Goal: Task Accomplishment & Management: Complete application form

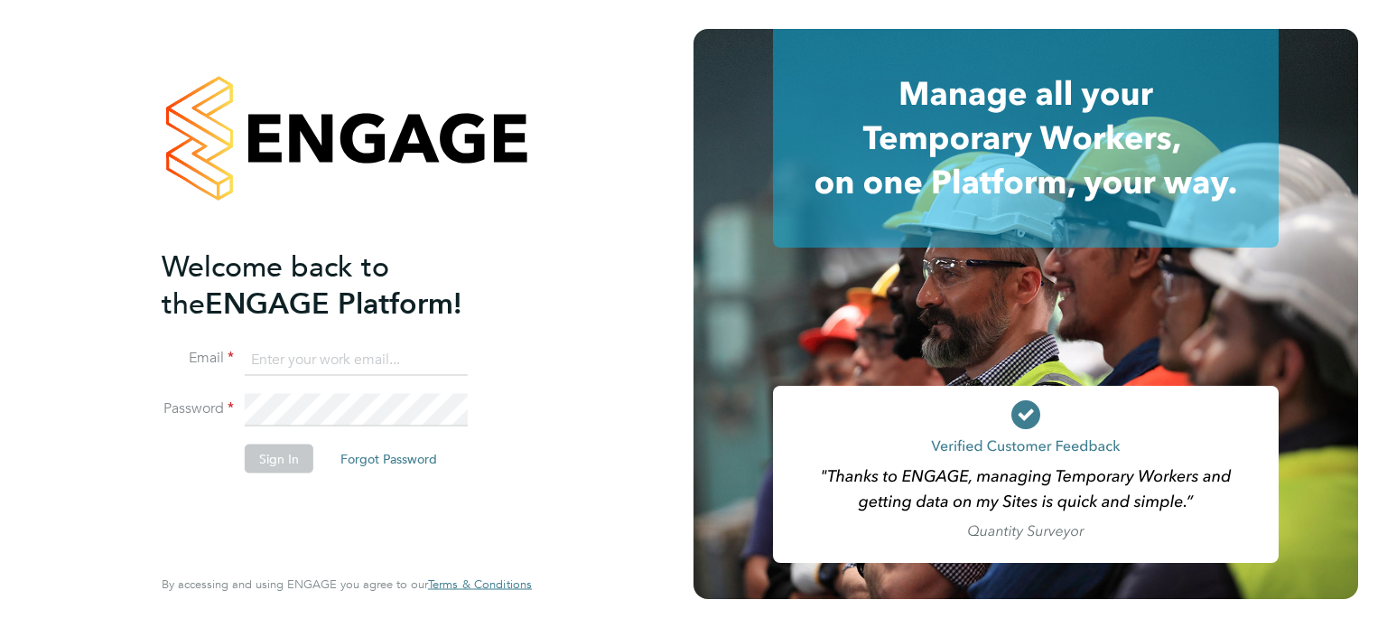
type input "charlotte.lockeridge@randstadcpe.com"
click at [293, 458] on button "Sign In" at bounding box center [279, 458] width 69 height 29
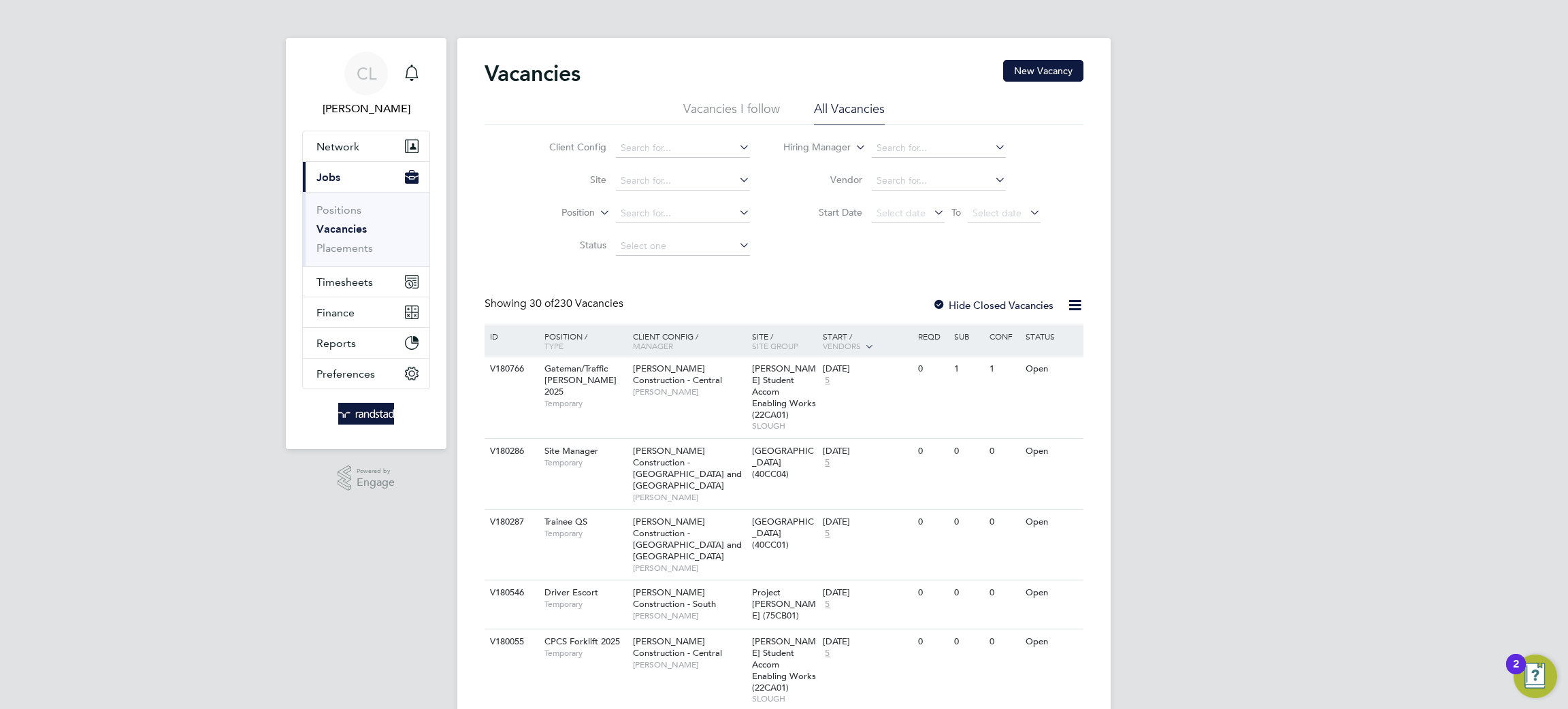
scroll to position [20, 0]
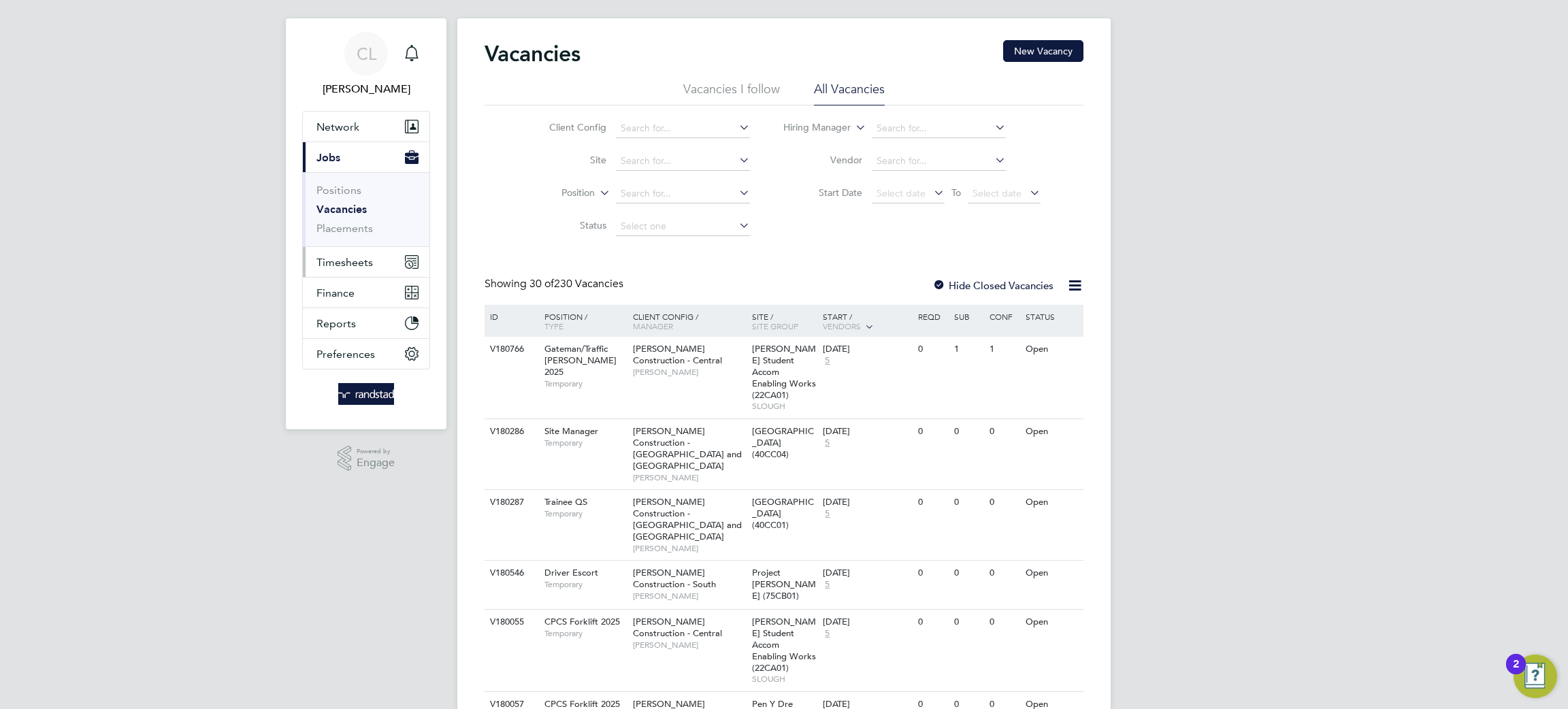
click at [345, 272] on button "Timesheets" at bounding box center [366, 262] width 127 height 30
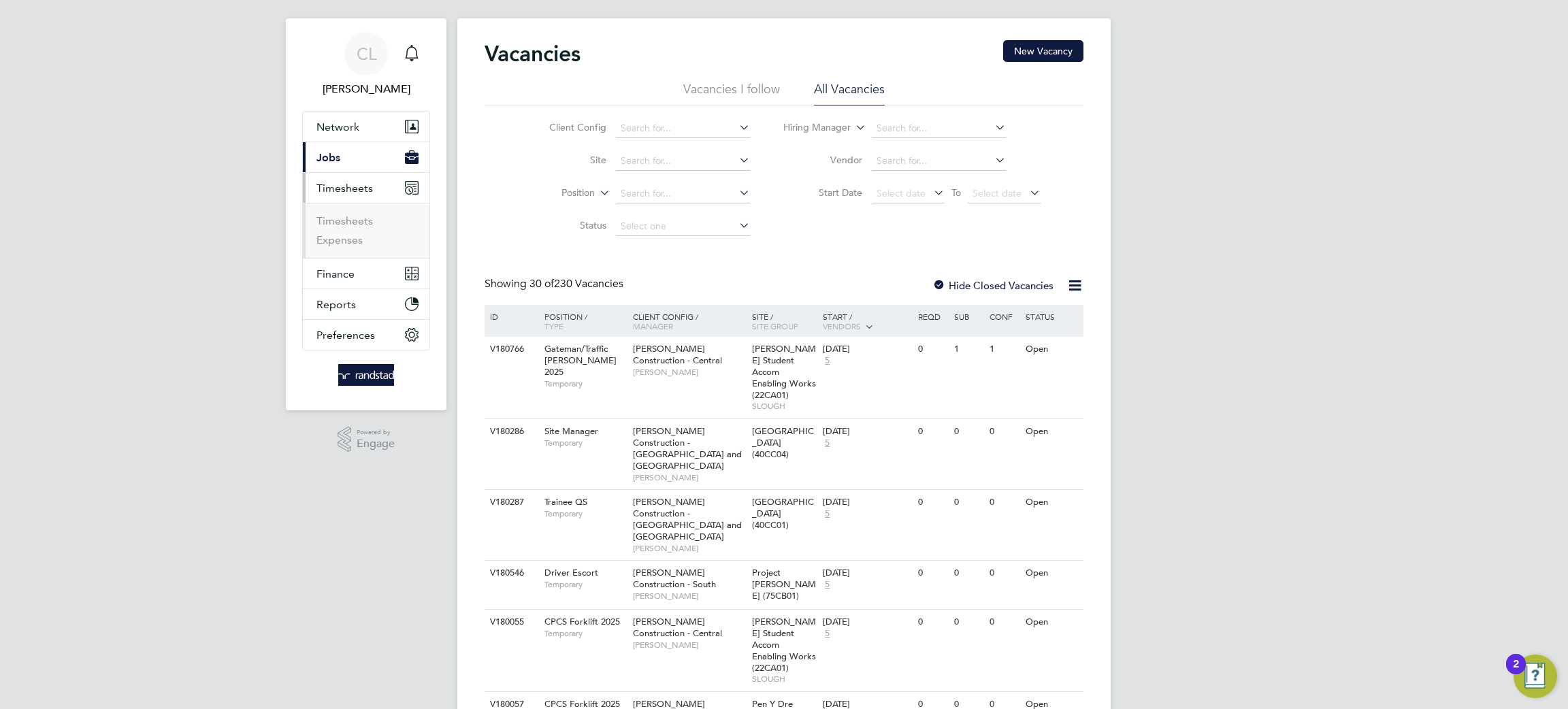
click at [341, 258] on ul "Timesheets Expenses" at bounding box center [366, 230] width 127 height 55
click at [327, 261] on button "Finance" at bounding box center [366, 274] width 127 height 30
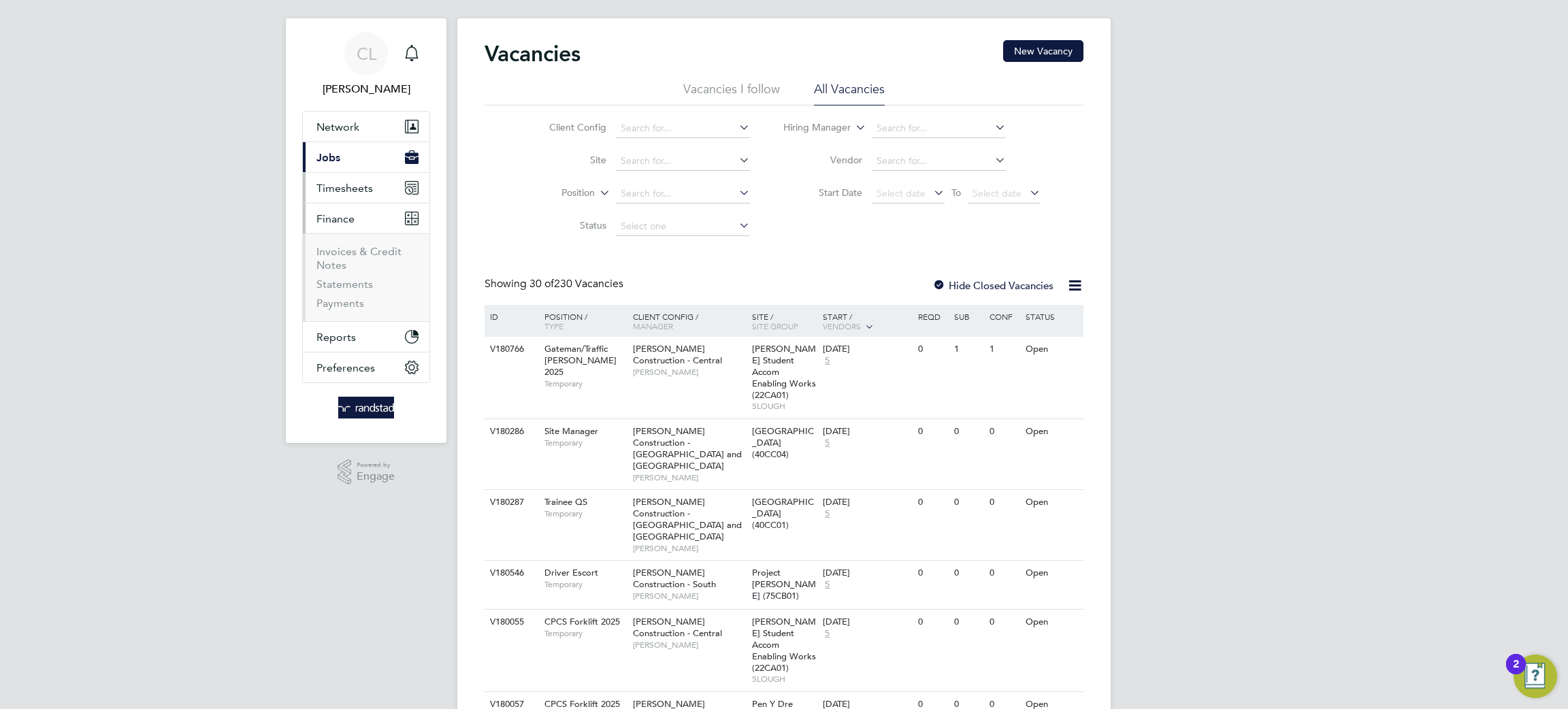
click at [348, 198] on button "Timesheets" at bounding box center [366, 188] width 127 height 30
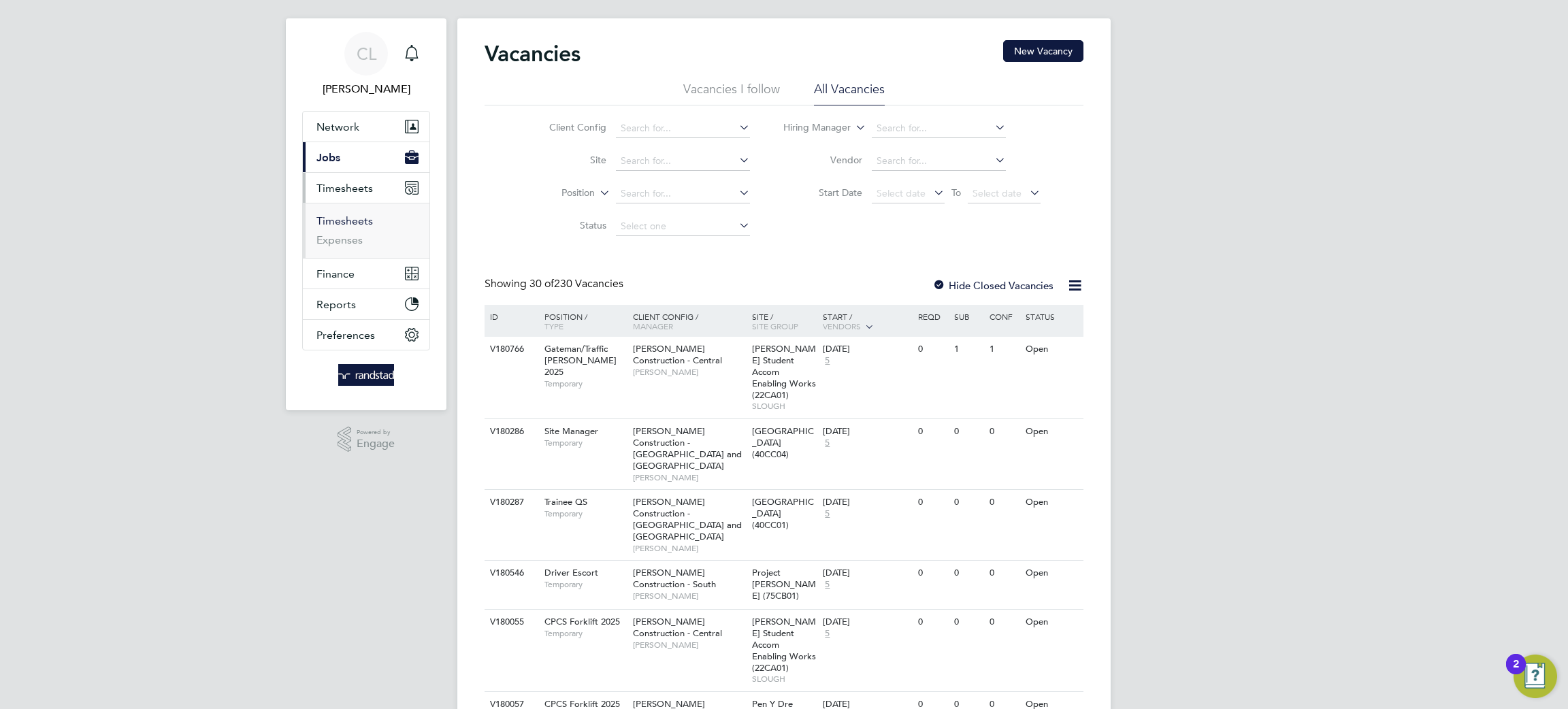
click at [326, 227] on link "Timesheets" at bounding box center [344, 221] width 57 height 13
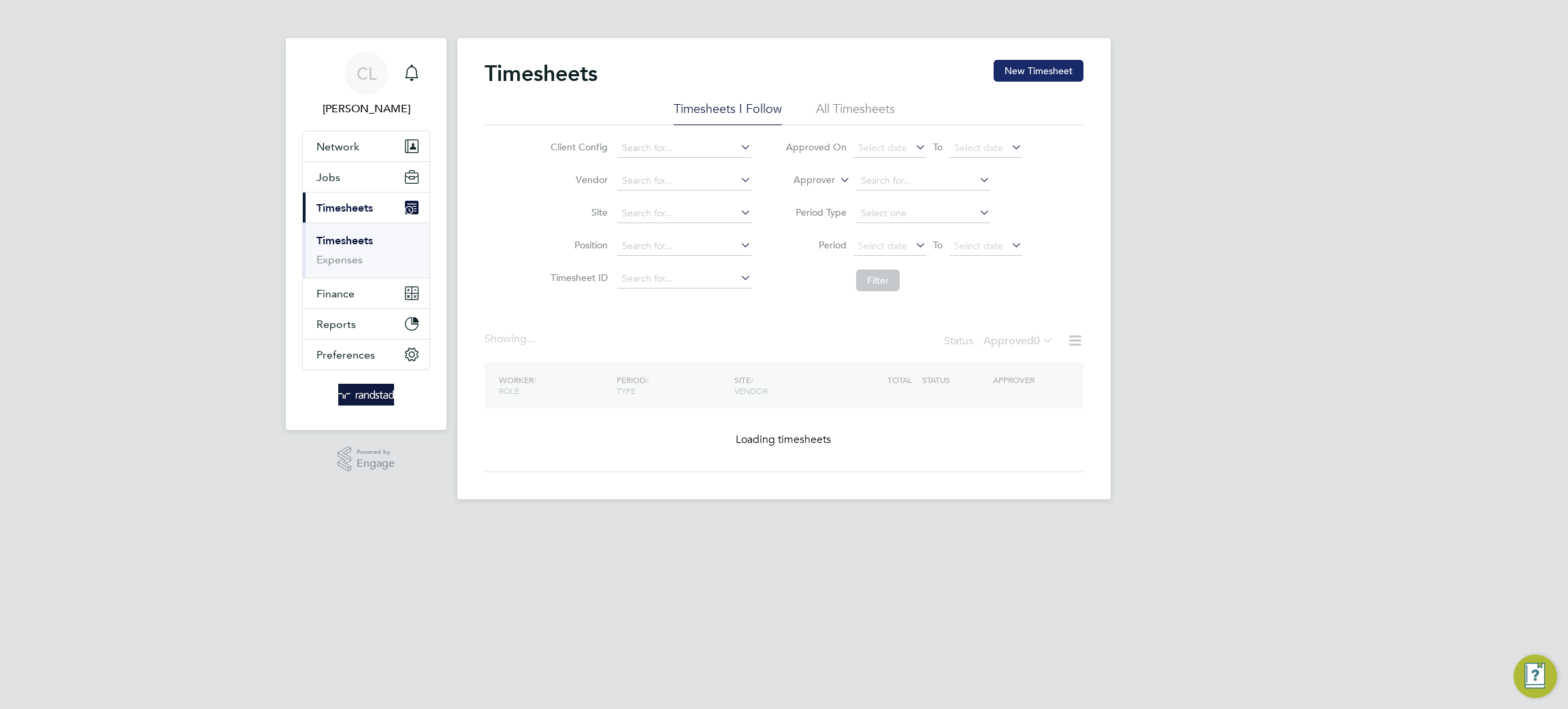
click at [1032, 69] on button "New Timesheet" at bounding box center [1038, 70] width 90 height 22
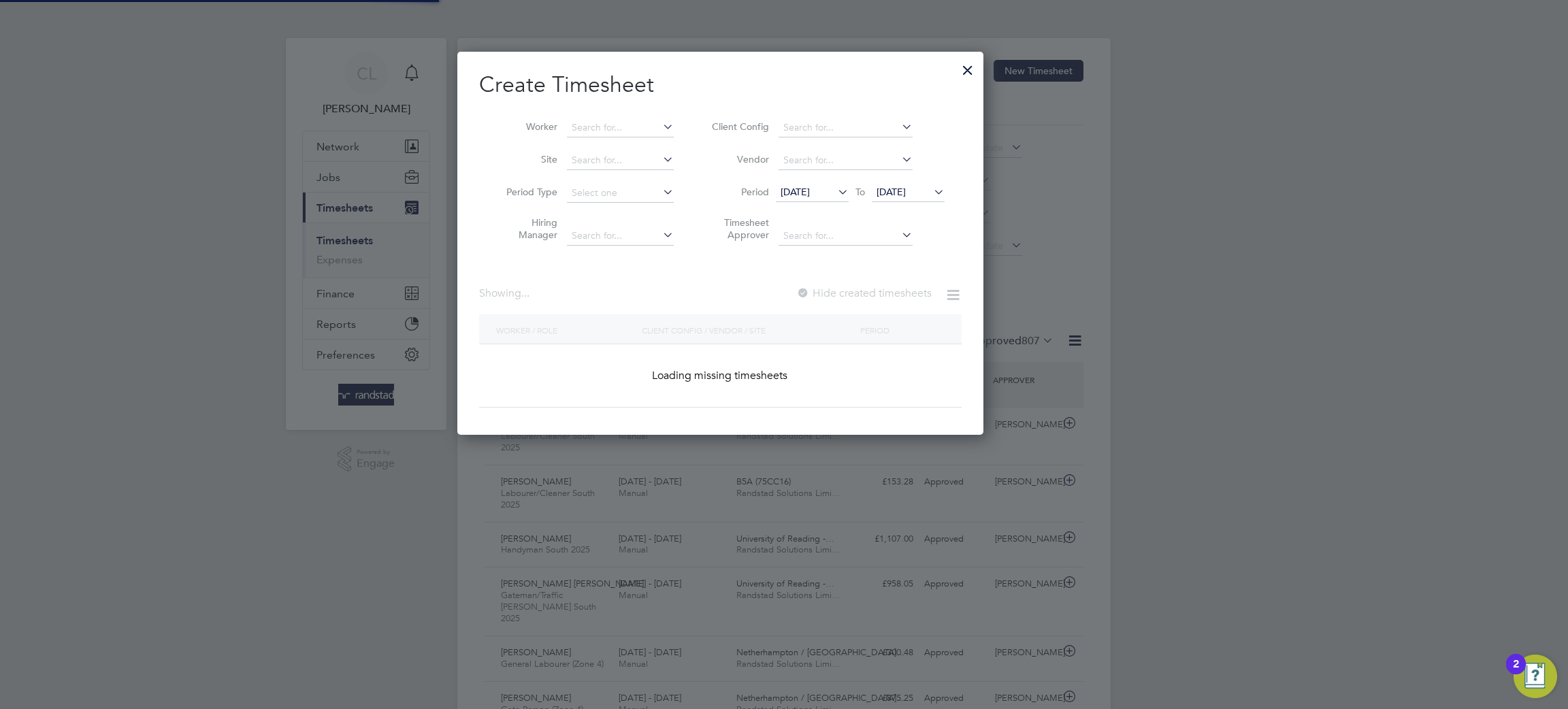
click at [983, 84] on div "Create Timesheet Worker Site Period Type Hiring Manager Client Config Vendor Pe…" at bounding box center [720, 243] width 526 height 384
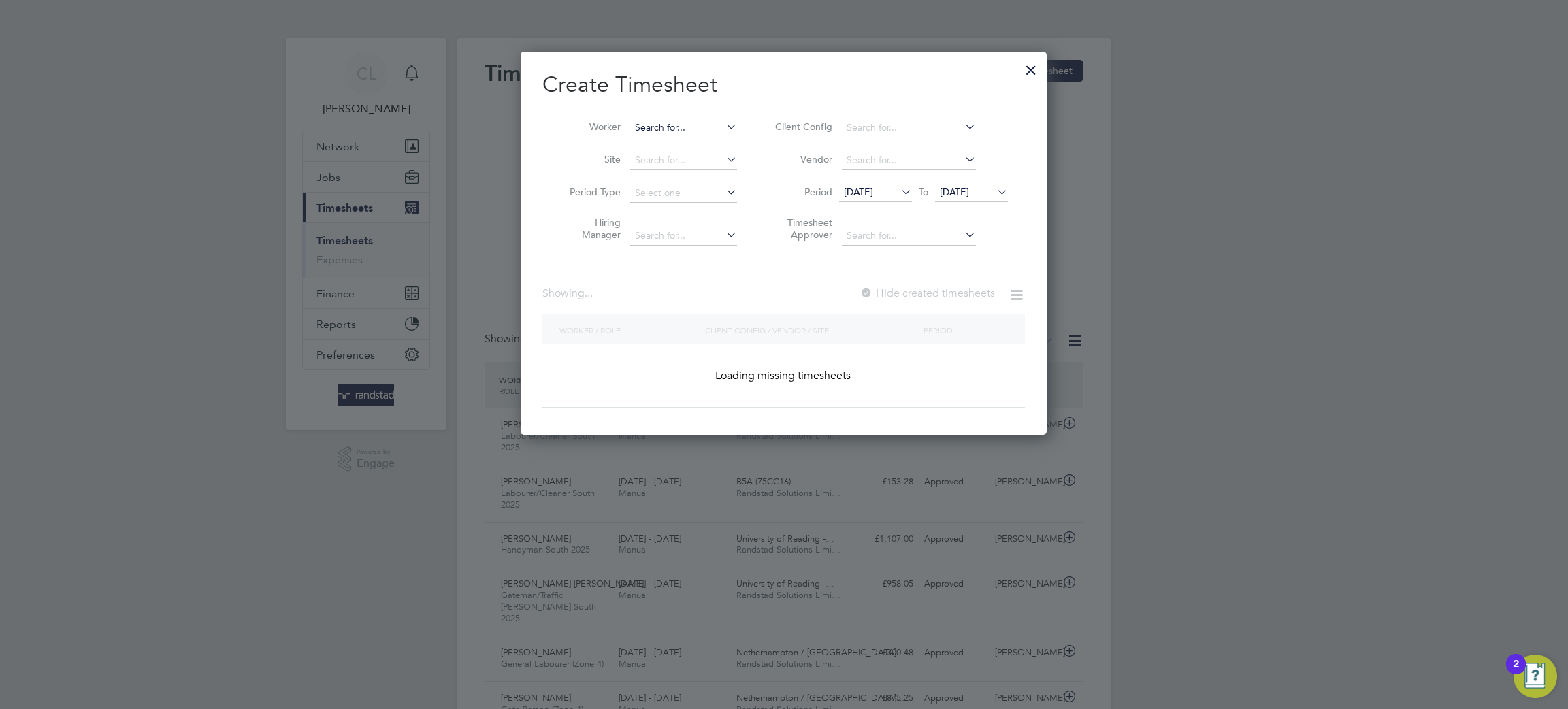
click at [700, 130] on input at bounding box center [683, 127] width 107 height 19
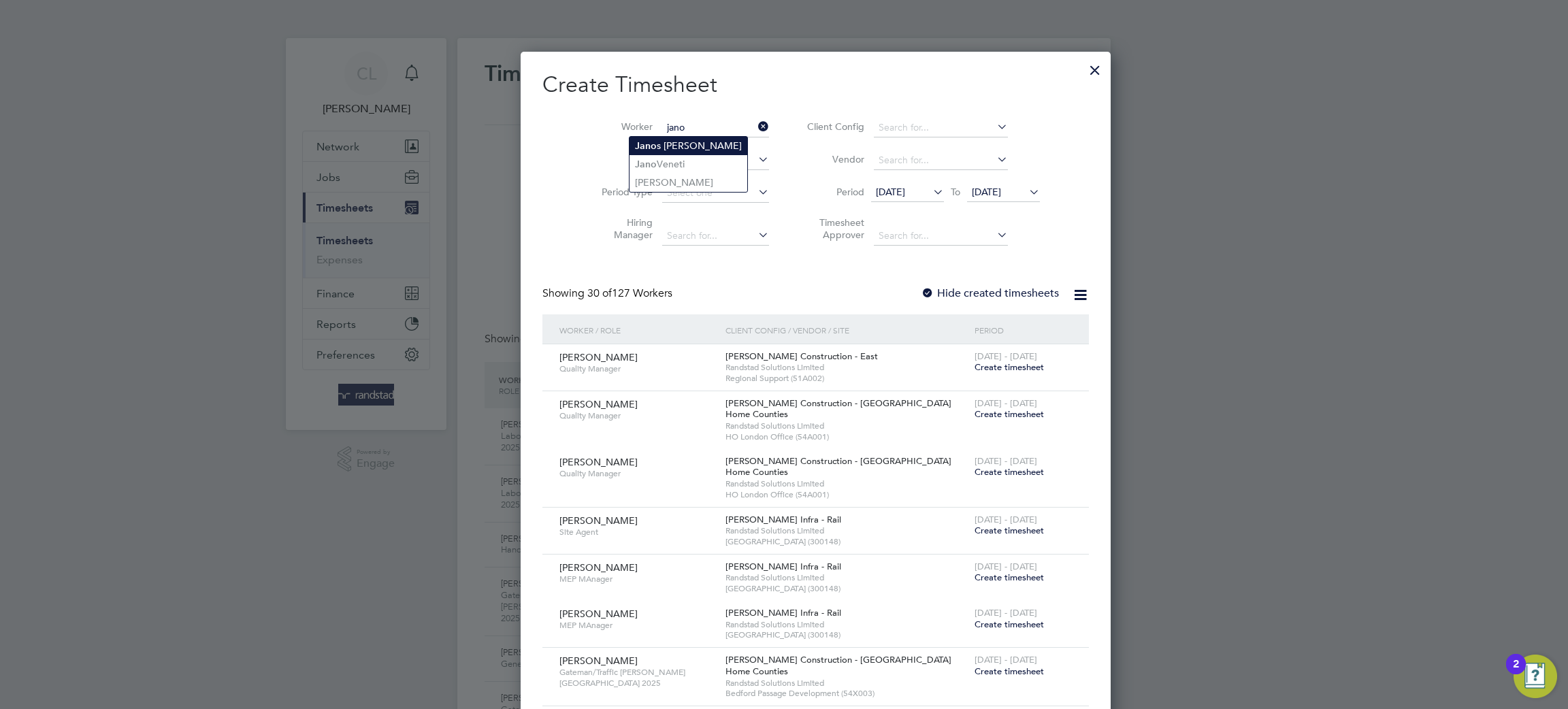
click at [700, 154] on li "[PERSON_NAME]" at bounding box center [689, 146] width 118 height 18
type input "[PERSON_NAME]"
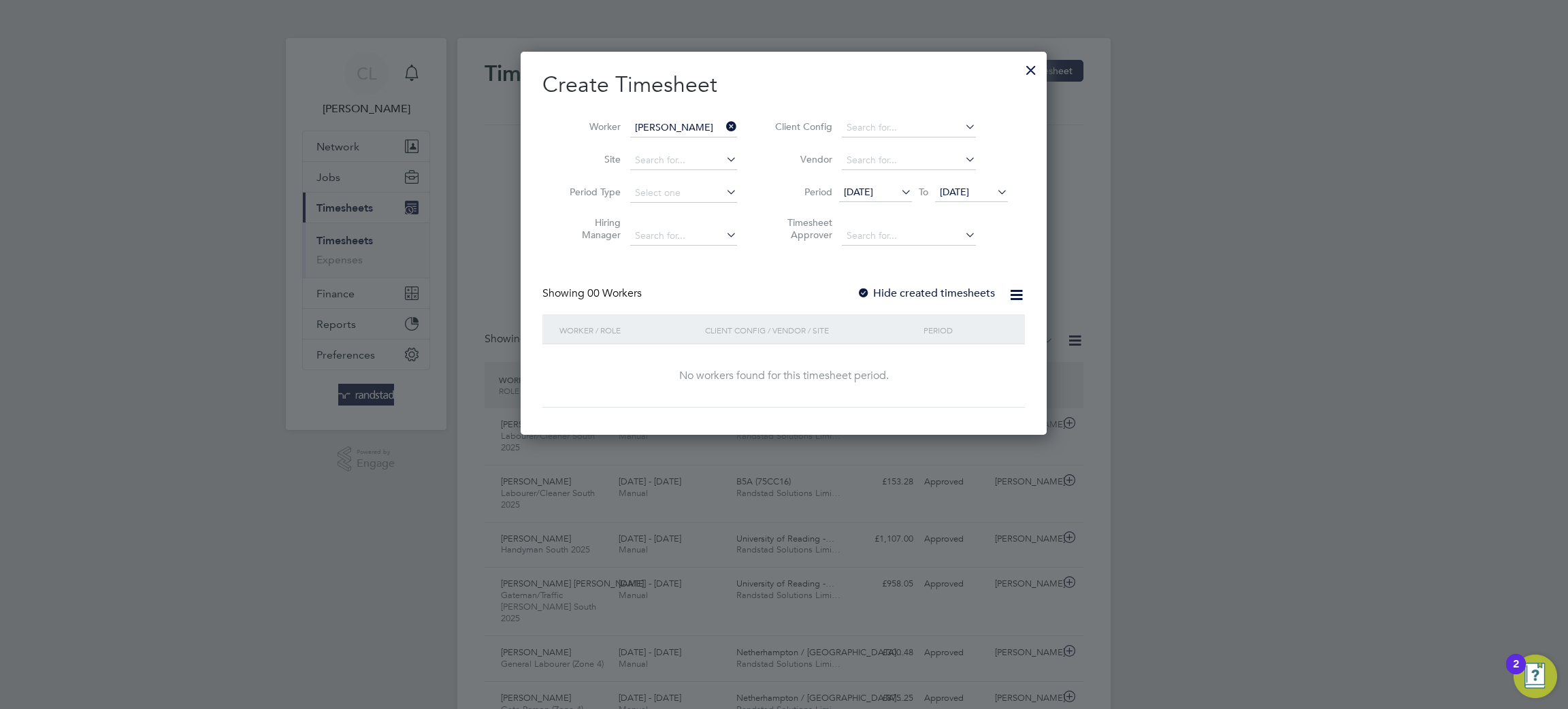
click at [700, 128] on input "[PERSON_NAME]" at bounding box center [683, 127] width 107 height 19
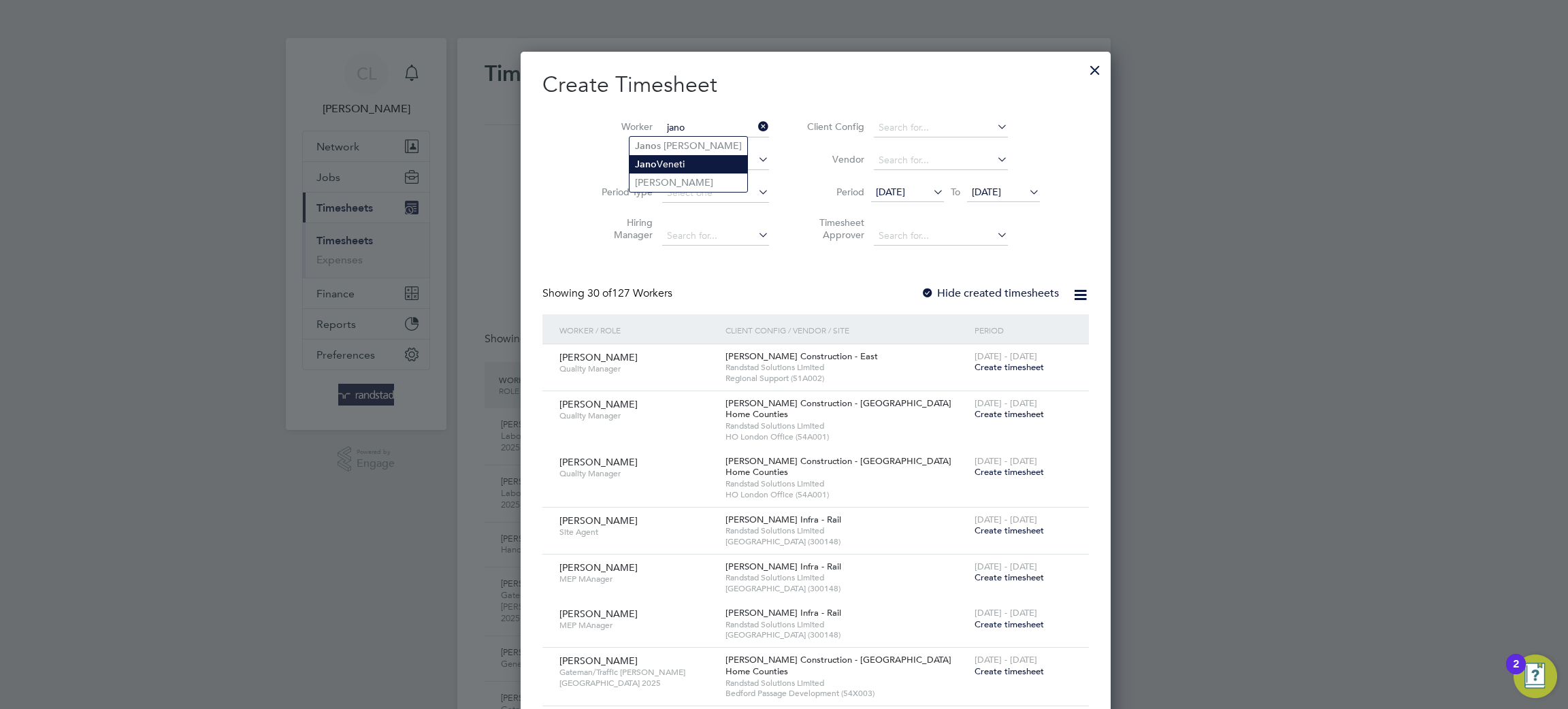
type input "[PERSON_NAME]"
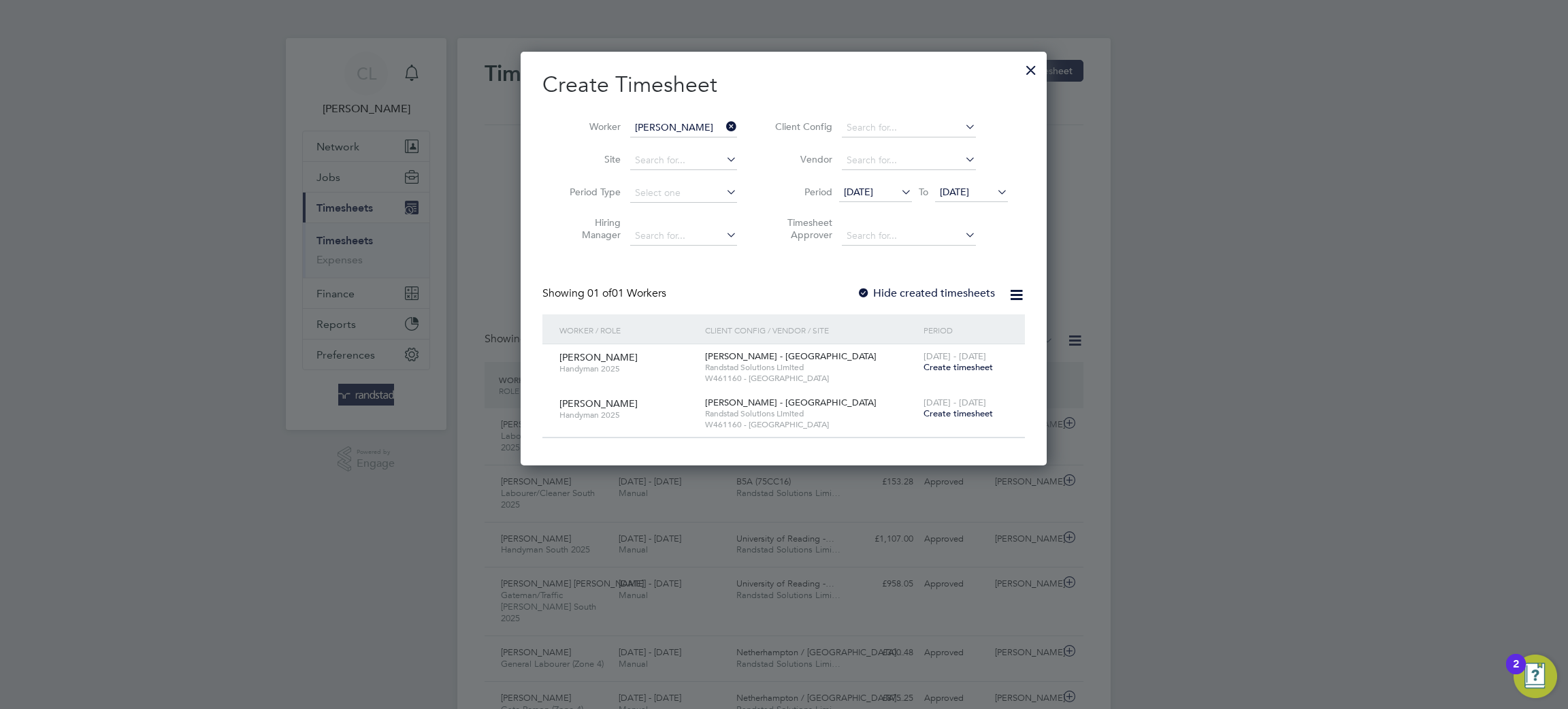
click at [900, 295] on label "Hide created timesheets" at bounding box center [925, 293] width 138 height 14
click at [864, 289] on div at bounding box center [863, 294] width 14 height 14
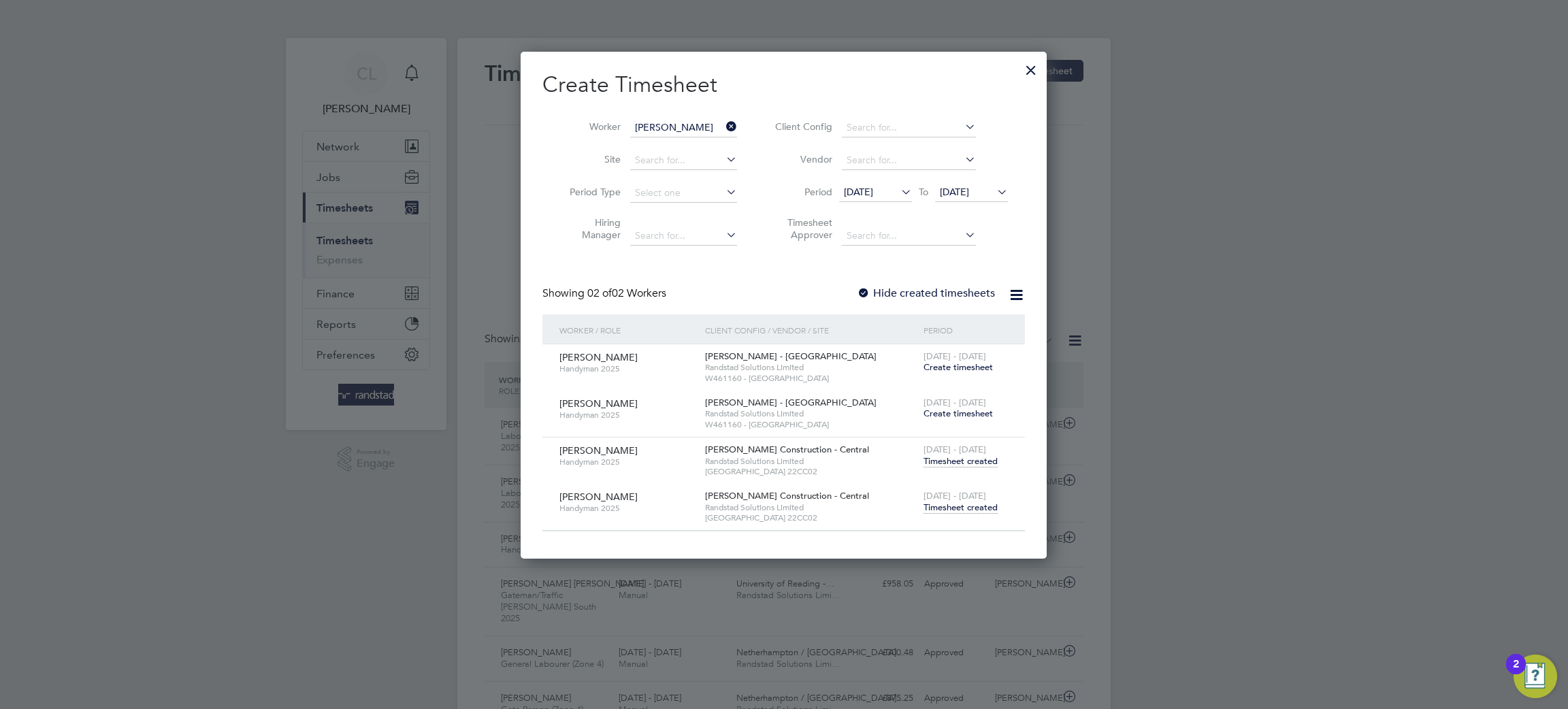
click at [983, 456] on span "Timesheet created" at bounding box center [961, 461] width 74 height 12
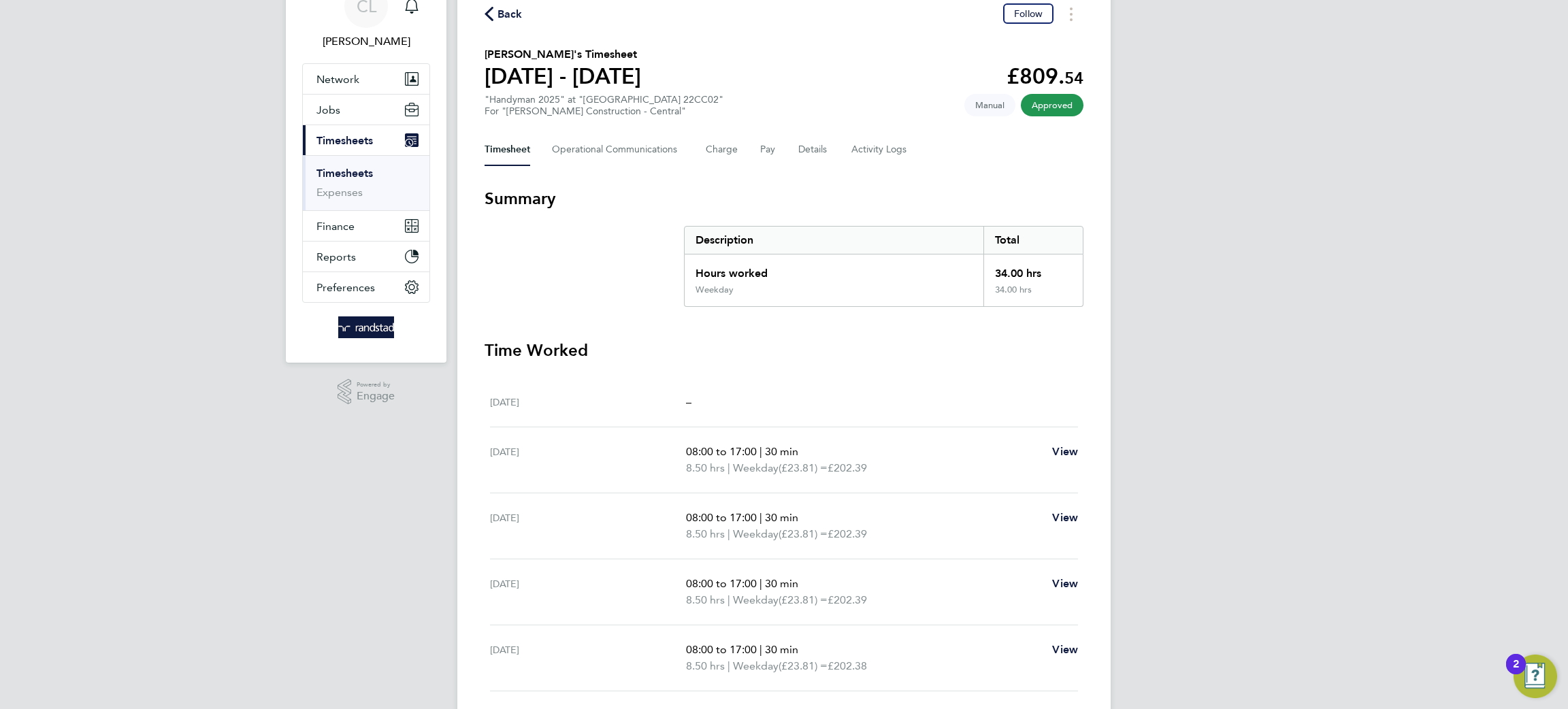
scroll to position [167, 0]
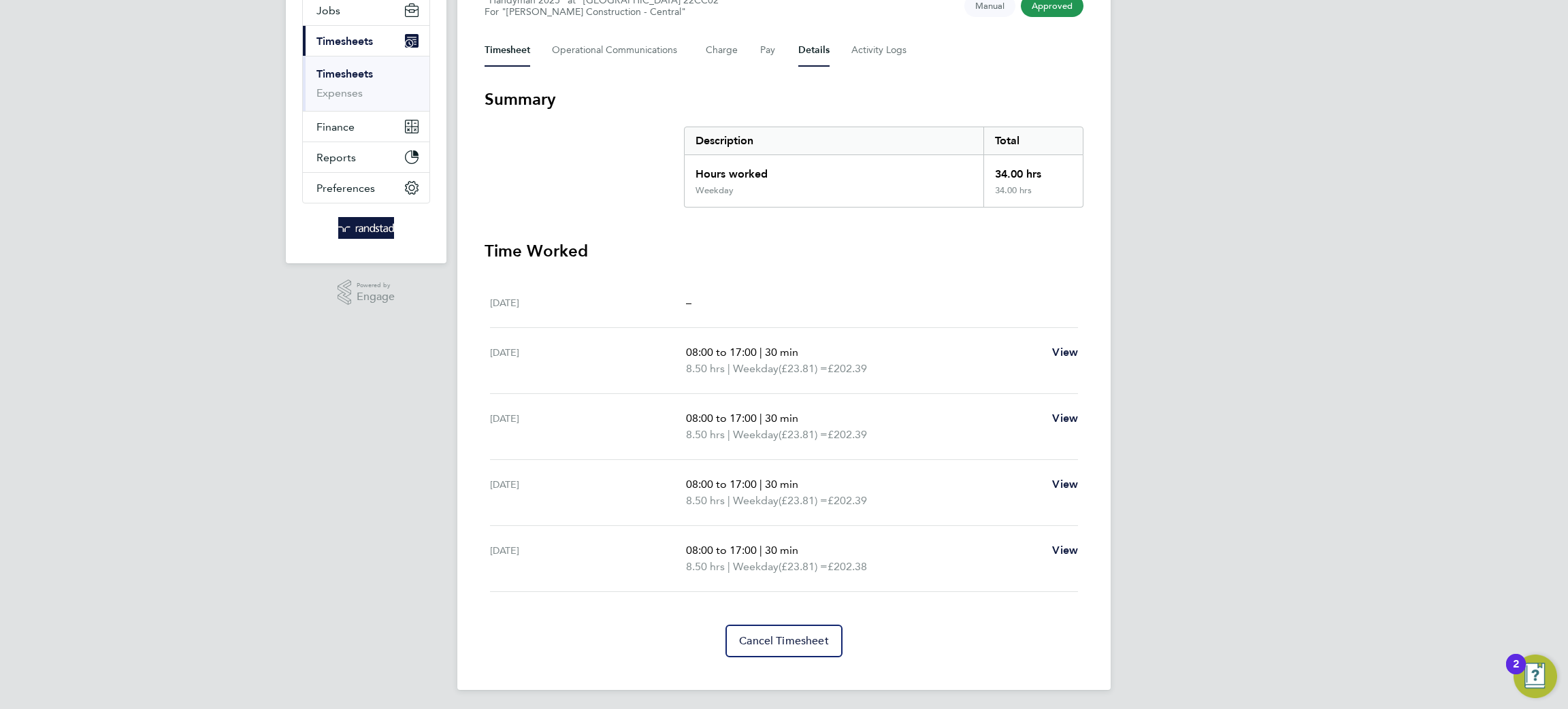
click at [812, 47] on button "Details" at bounding box center [815, 50] width 32 height 32
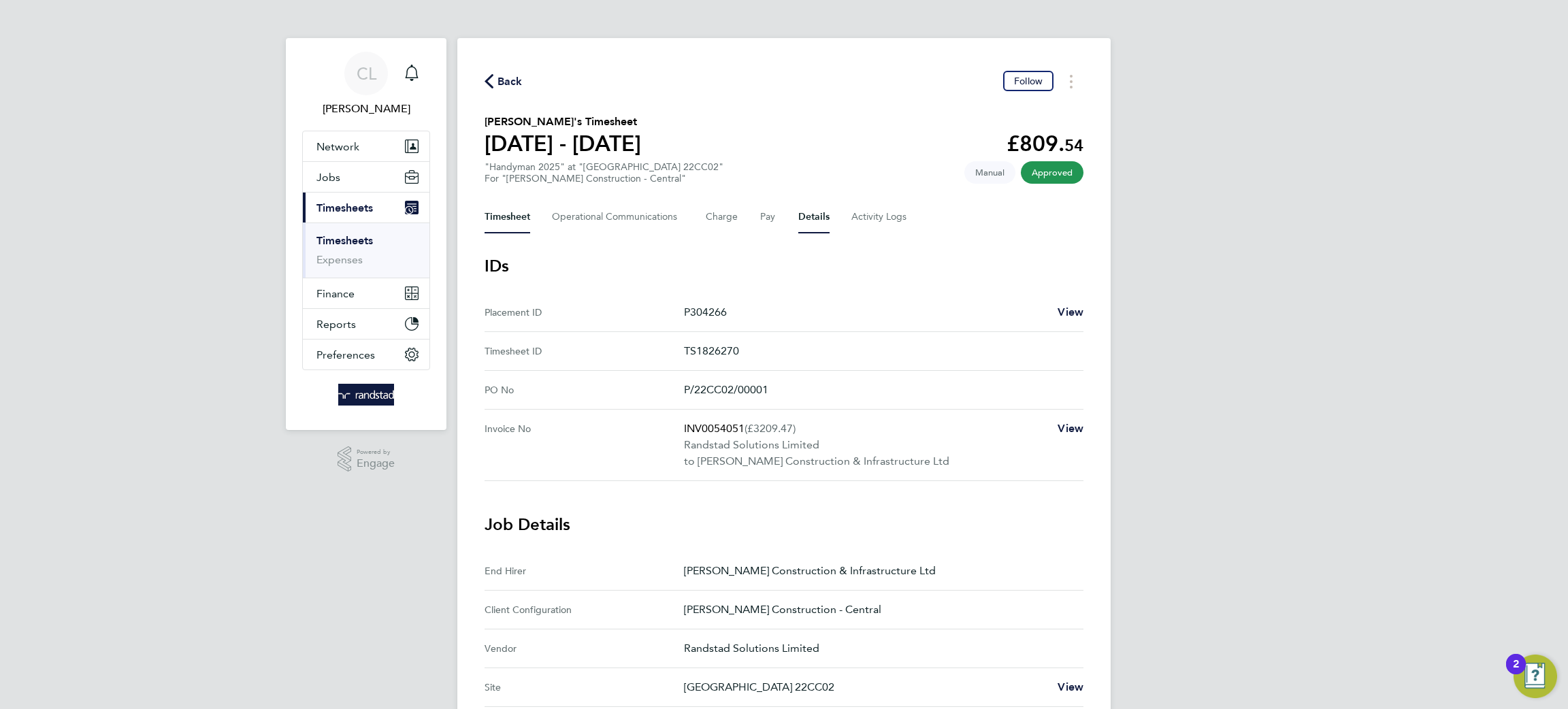
click at [485, 228] on button "Timesheet" at bounding box center [507, 216] width 46 height 32
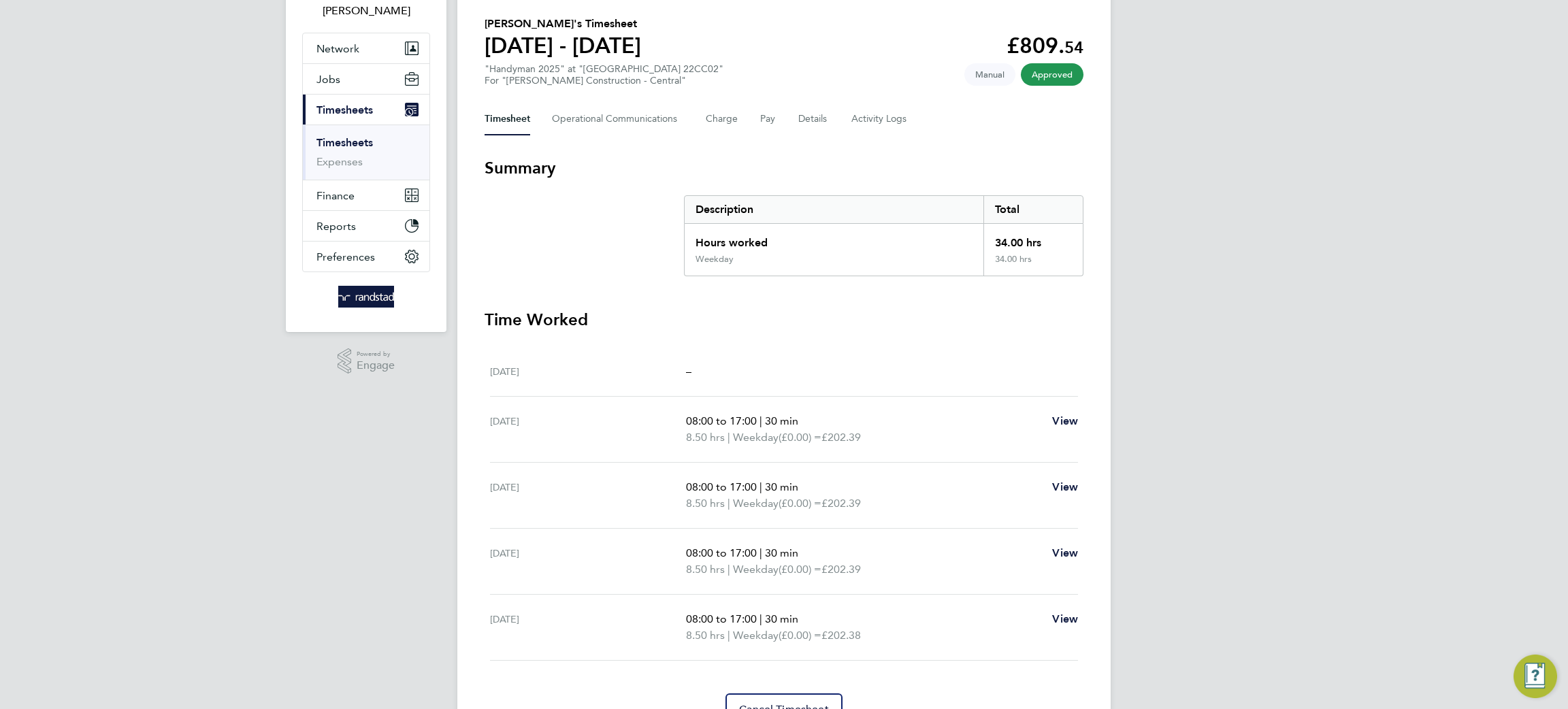
scroll to position [167, 0]
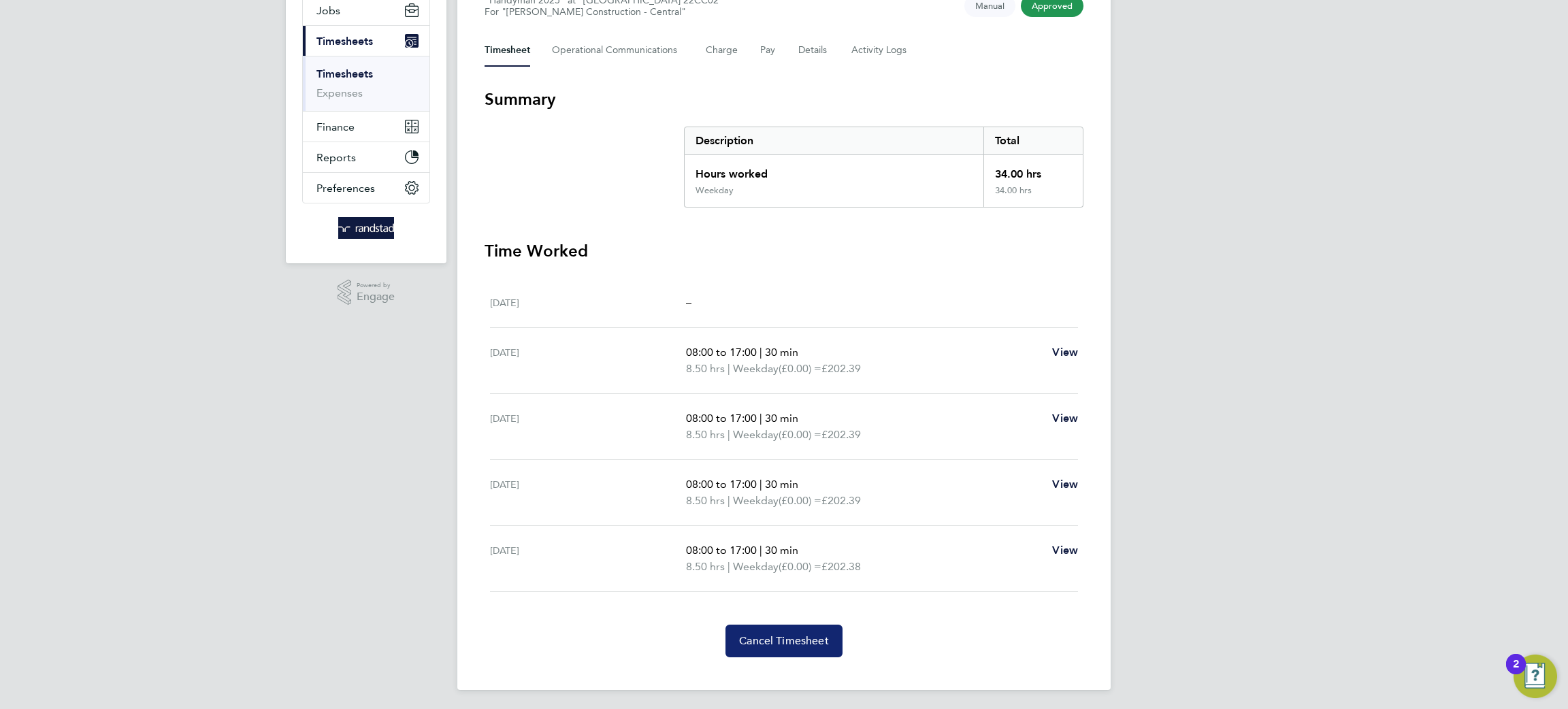
click at [746, 650] on button "Cancel Timesheet" at bounding box center [784, 640] width 117 height 32
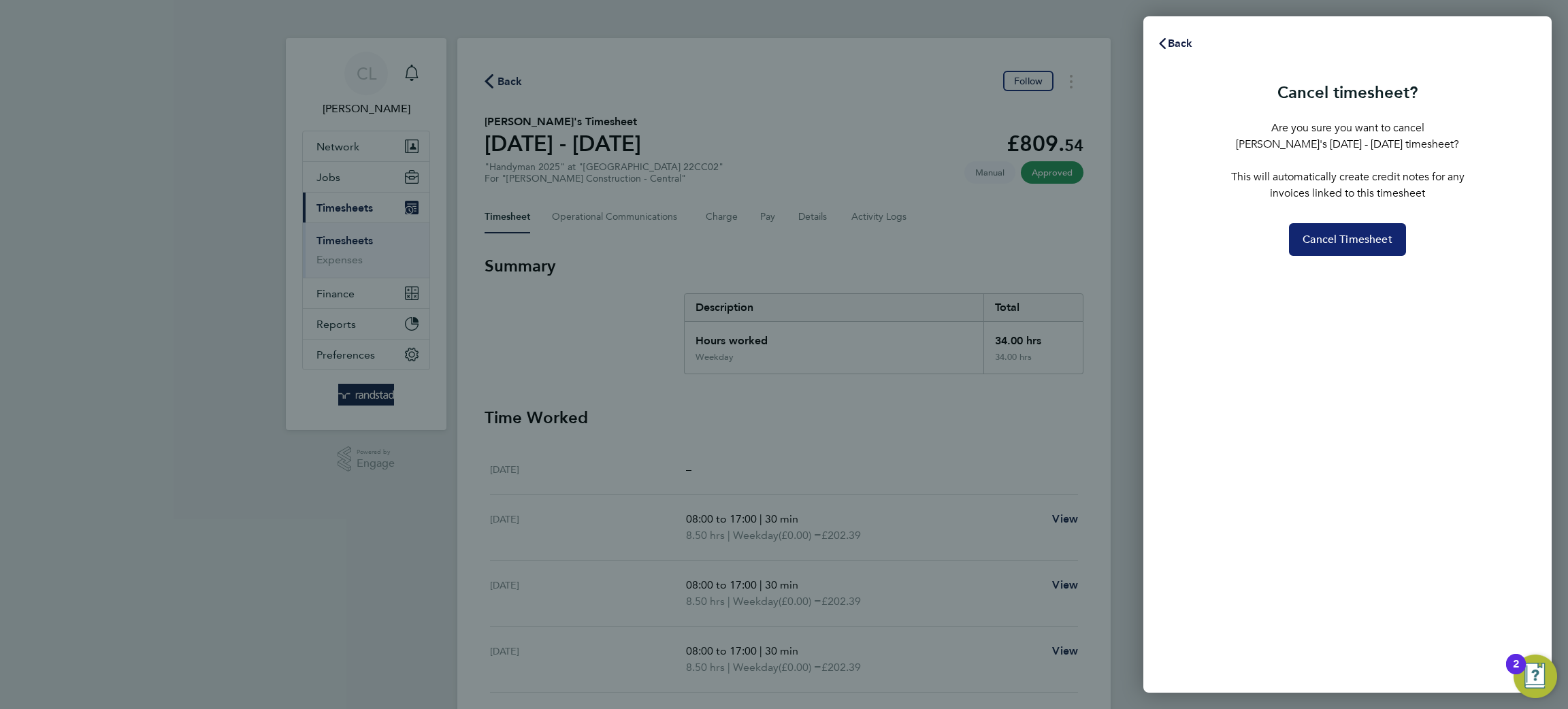
click at [1370, 242] on span "Cancel Timesheet" at bounding box center [1347, 240] width 90 height 14
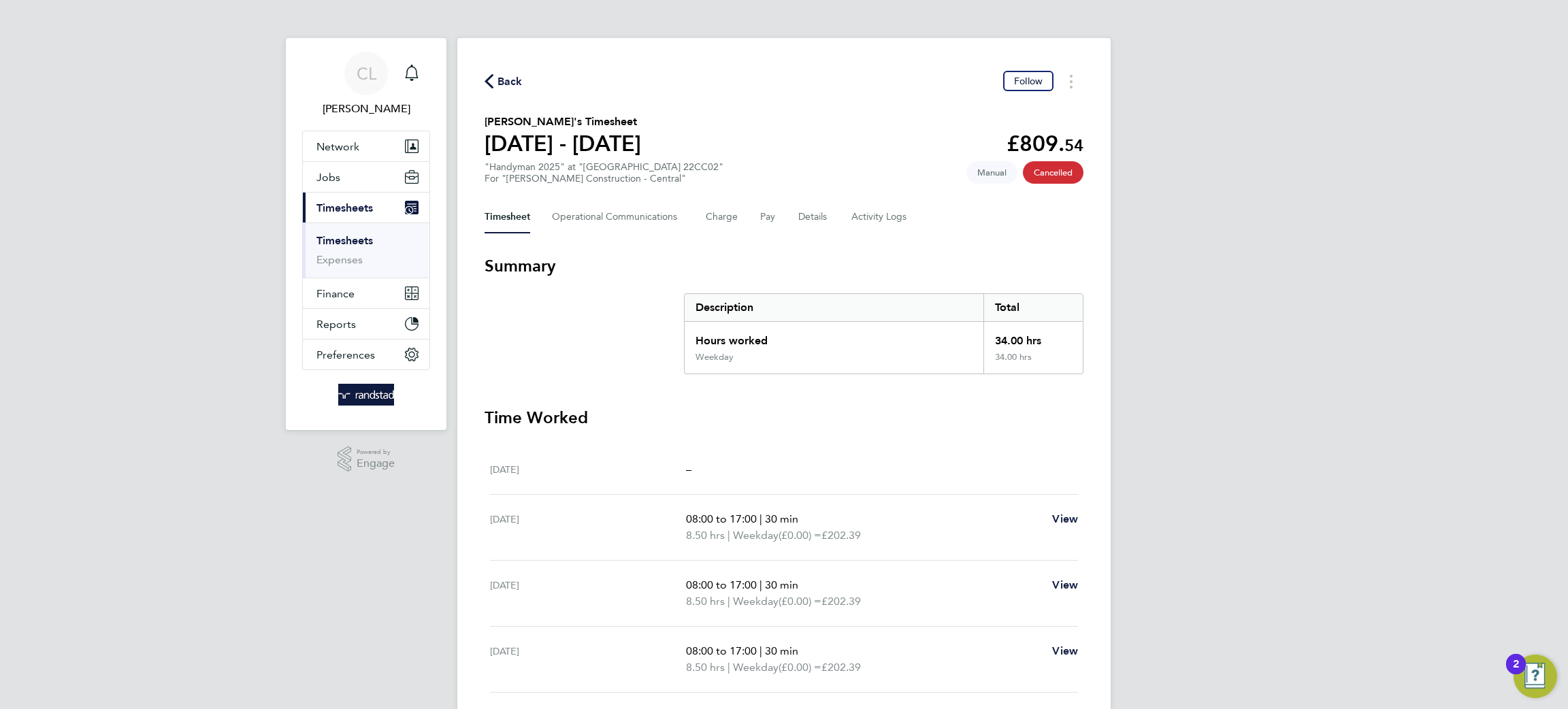
click at [489, 81] on icon "button" at bounding box center [489, 81] width 9 height 14
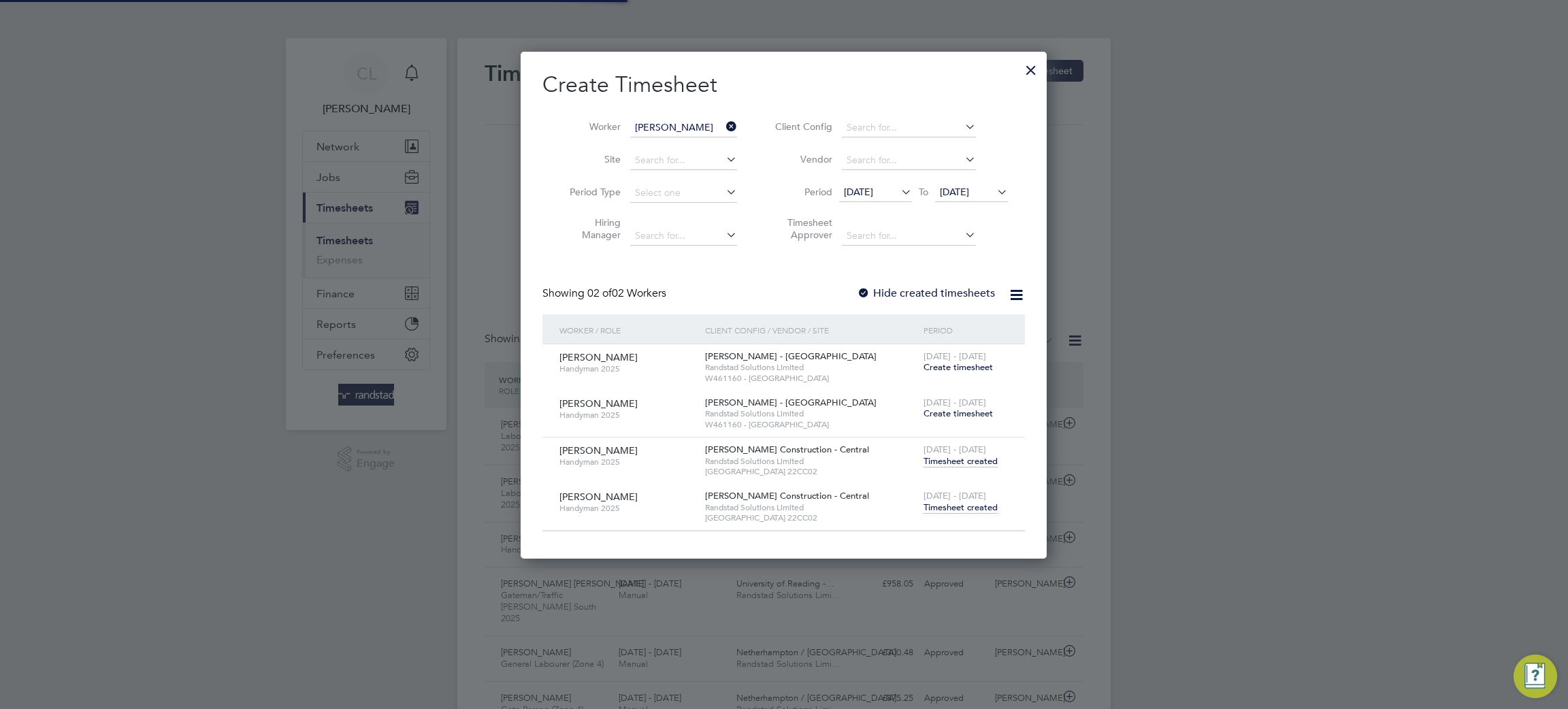
scroll to position [35, 118]
click at [955, 460] on span "Timesheet created" at bounding box center [961, 461] width 74 height 12
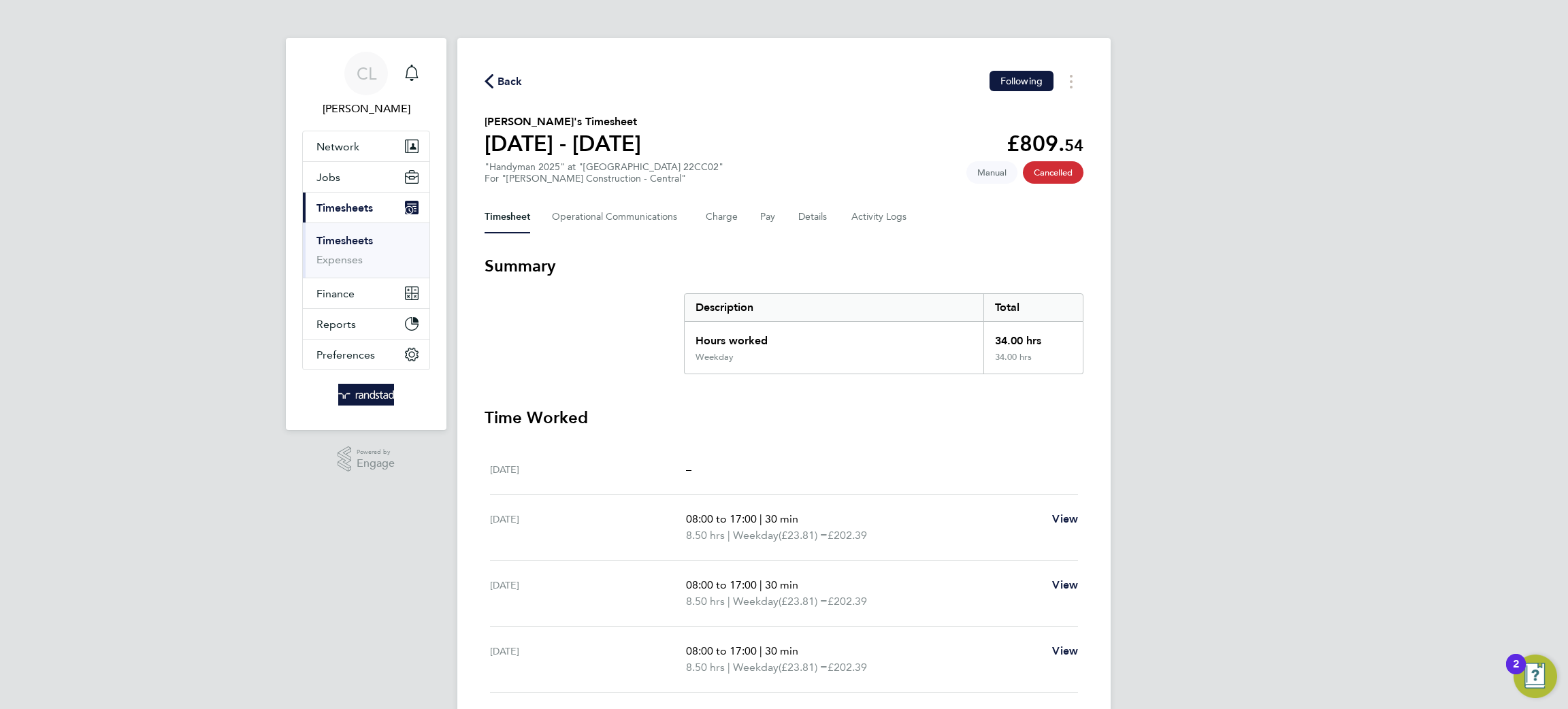
click at [520, 75] on span "Back" at bounding box center [509, 82] width 25 height 17
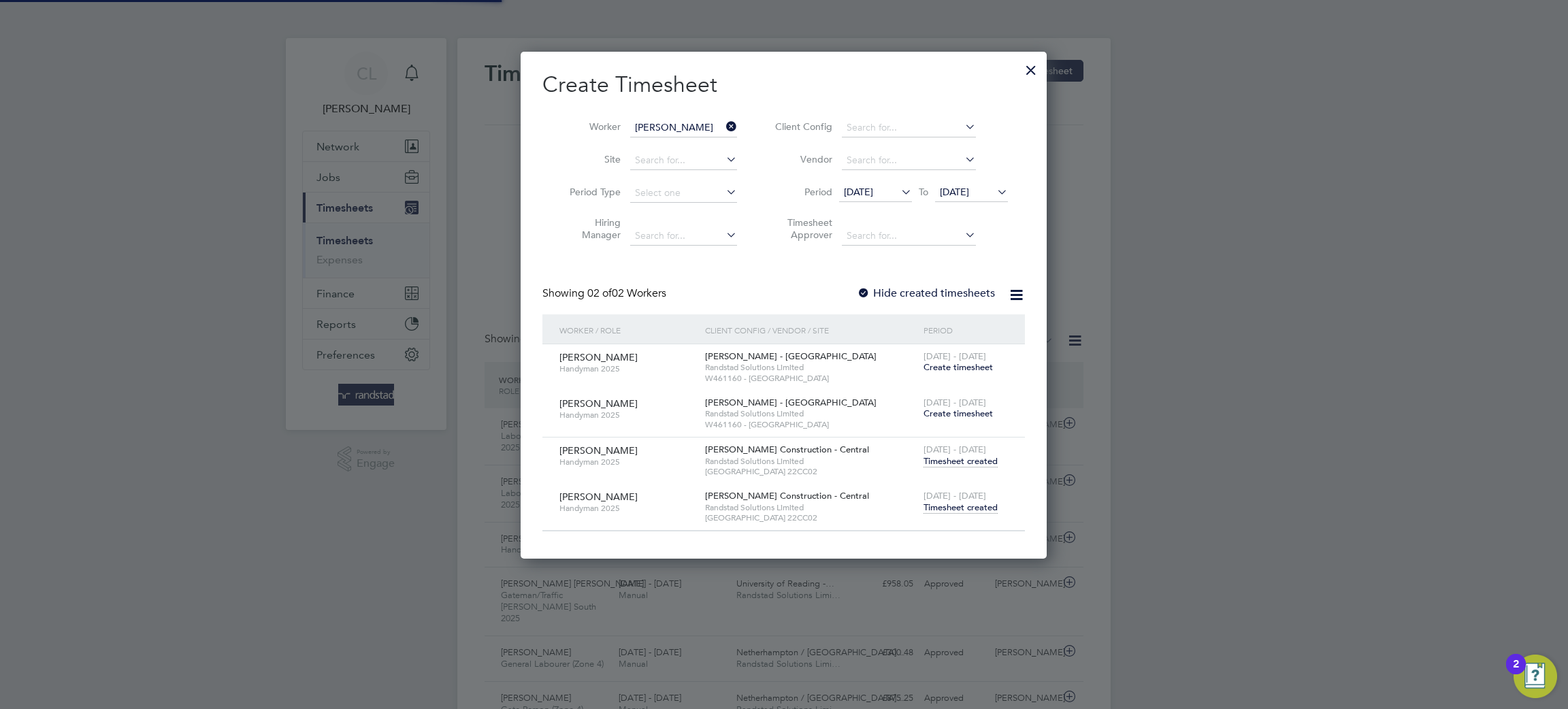
click at [1038, 68] on div at bounding box center [1031, 66] width 25 height 25
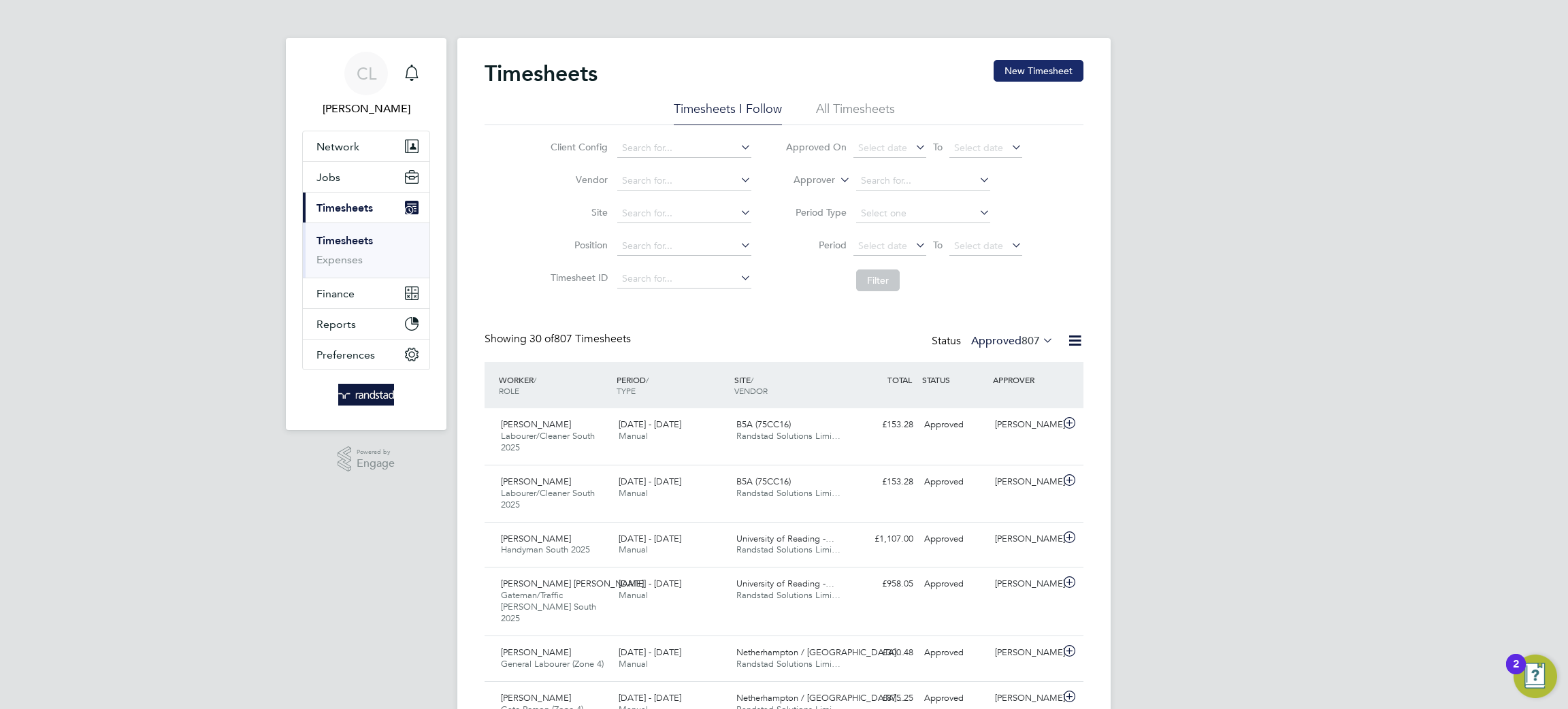
click at [1037, 78] on button "New Timesheet" at bounding box center [1038, 70] width 90 height 22
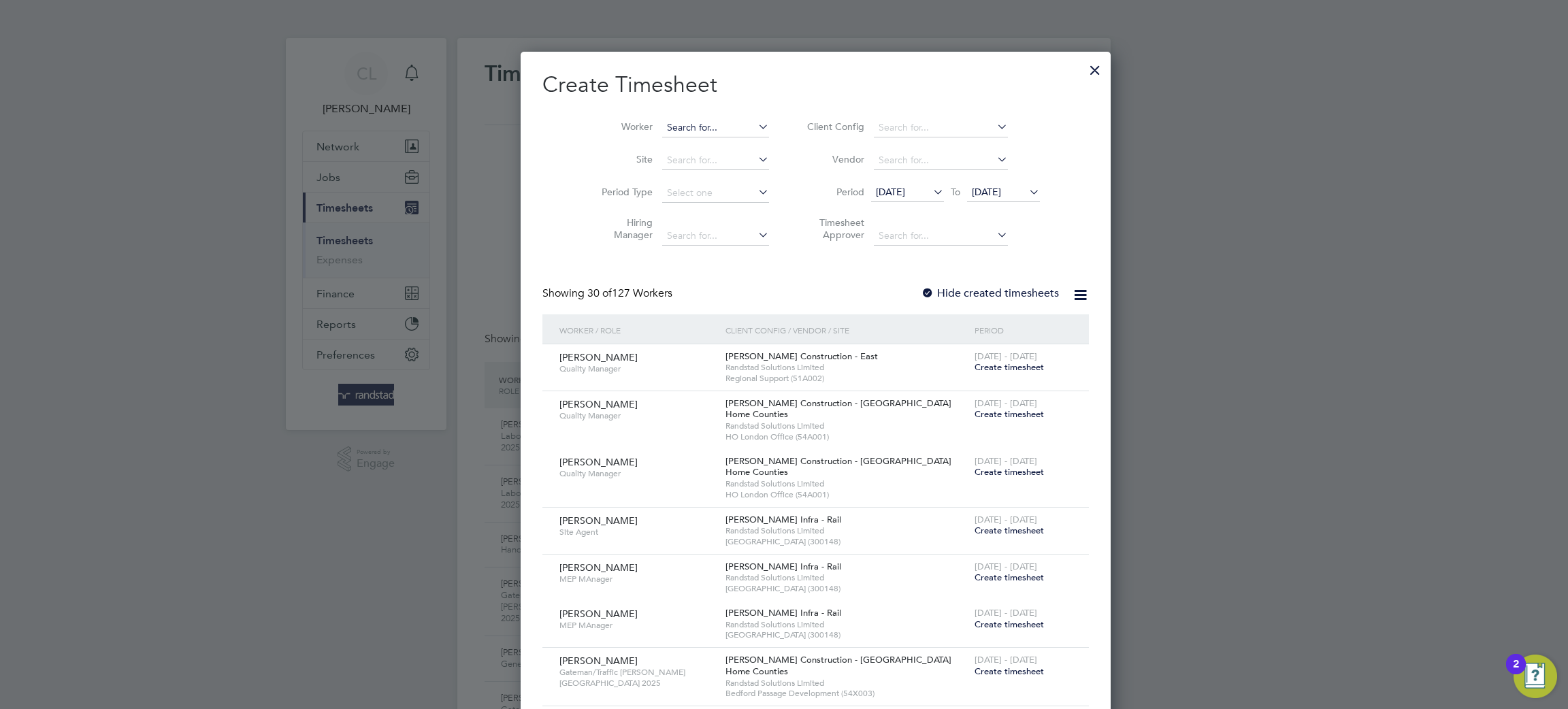
click at [693, 124] on input at bounding box center [716, 127] width 107 height 19
click at [697, 167] on li "[PERSON_NAME]" at bounding box center [689, 164] width 118 height 18
type input "[PERSON_NAME]"
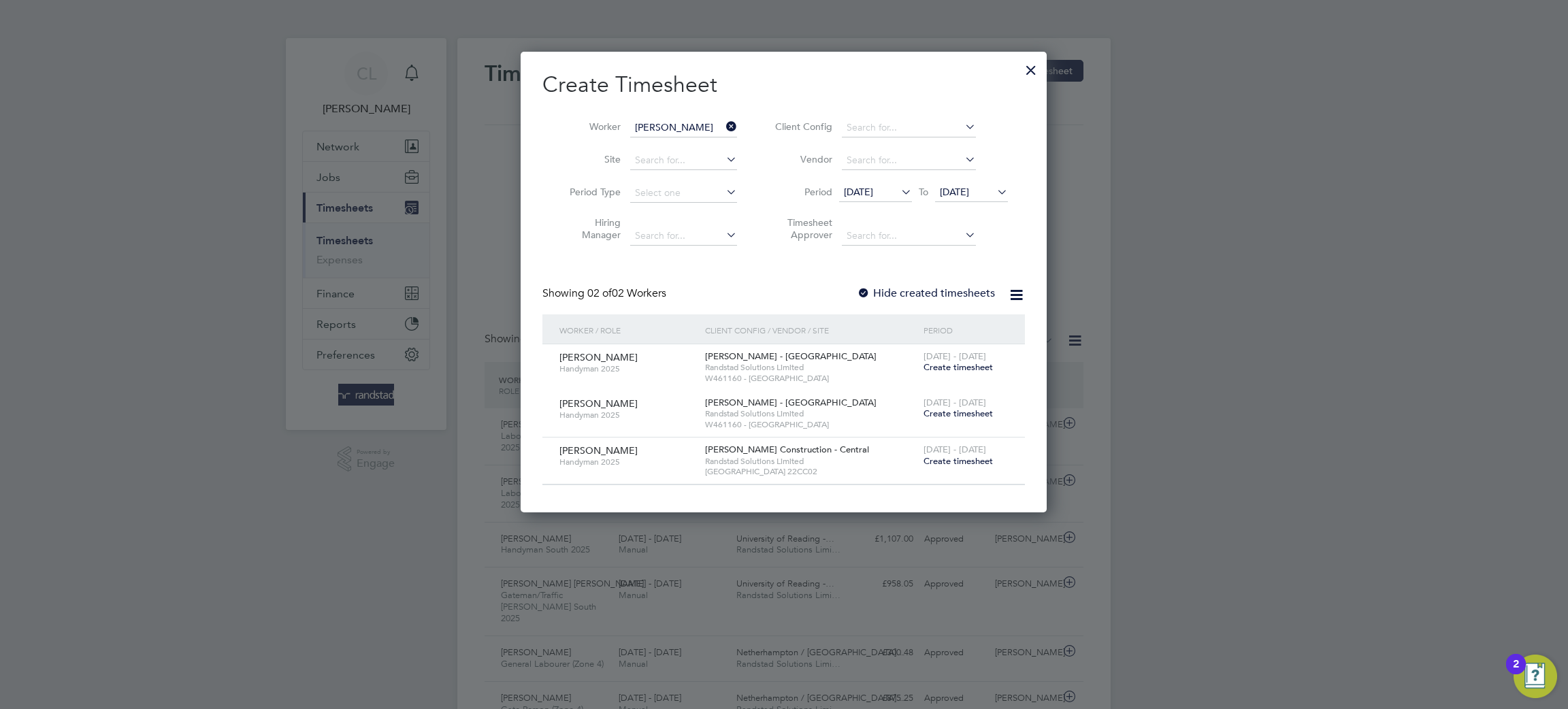
click at [869, 295] on div at bounding box center [863, 294] width 14 height 14
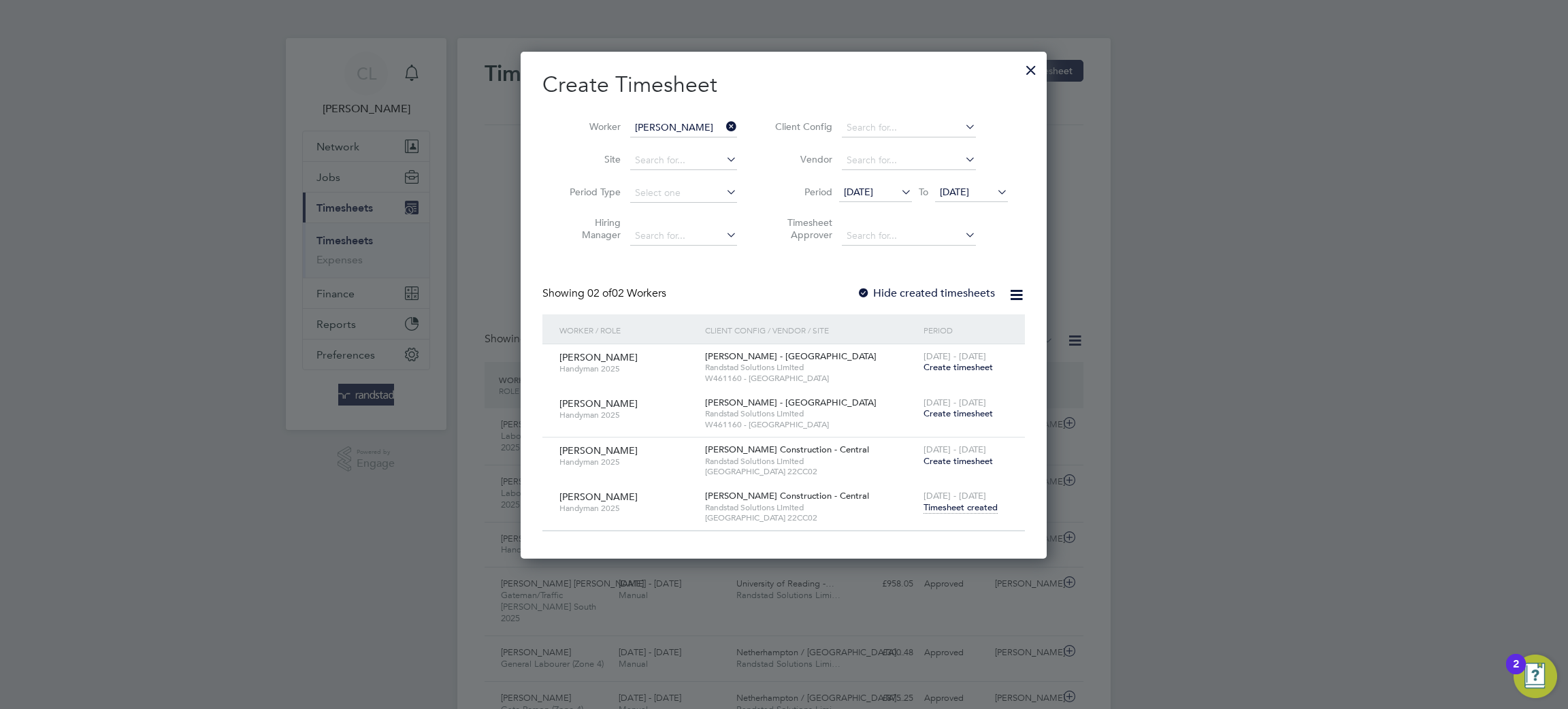
click at [941, 460] on span "Create timesheet" at bounding box center [958, 460] width 69 height 11
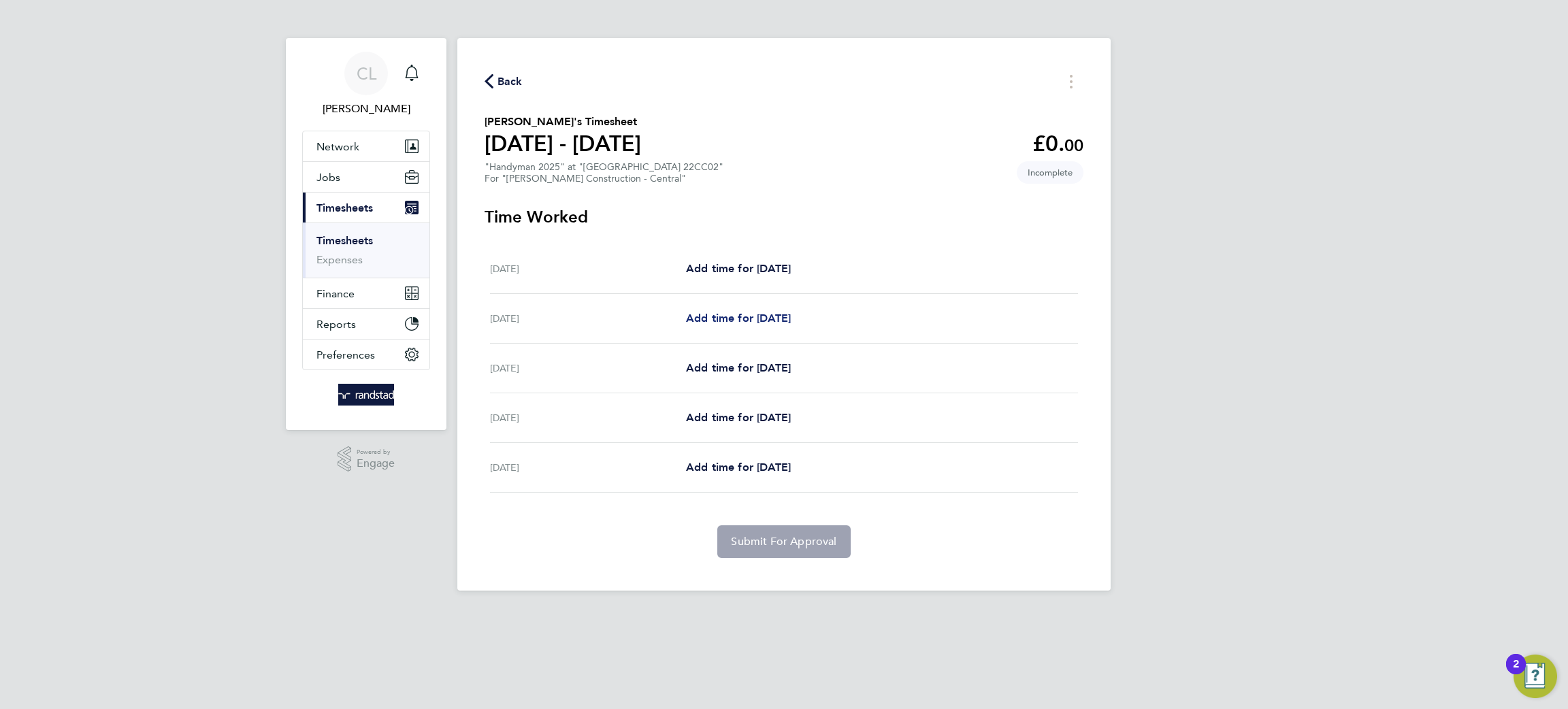
click at [729, 316] on span "Add time for [DATE]" at bounding box center [738, 318] width 105 height 13
select select "60"
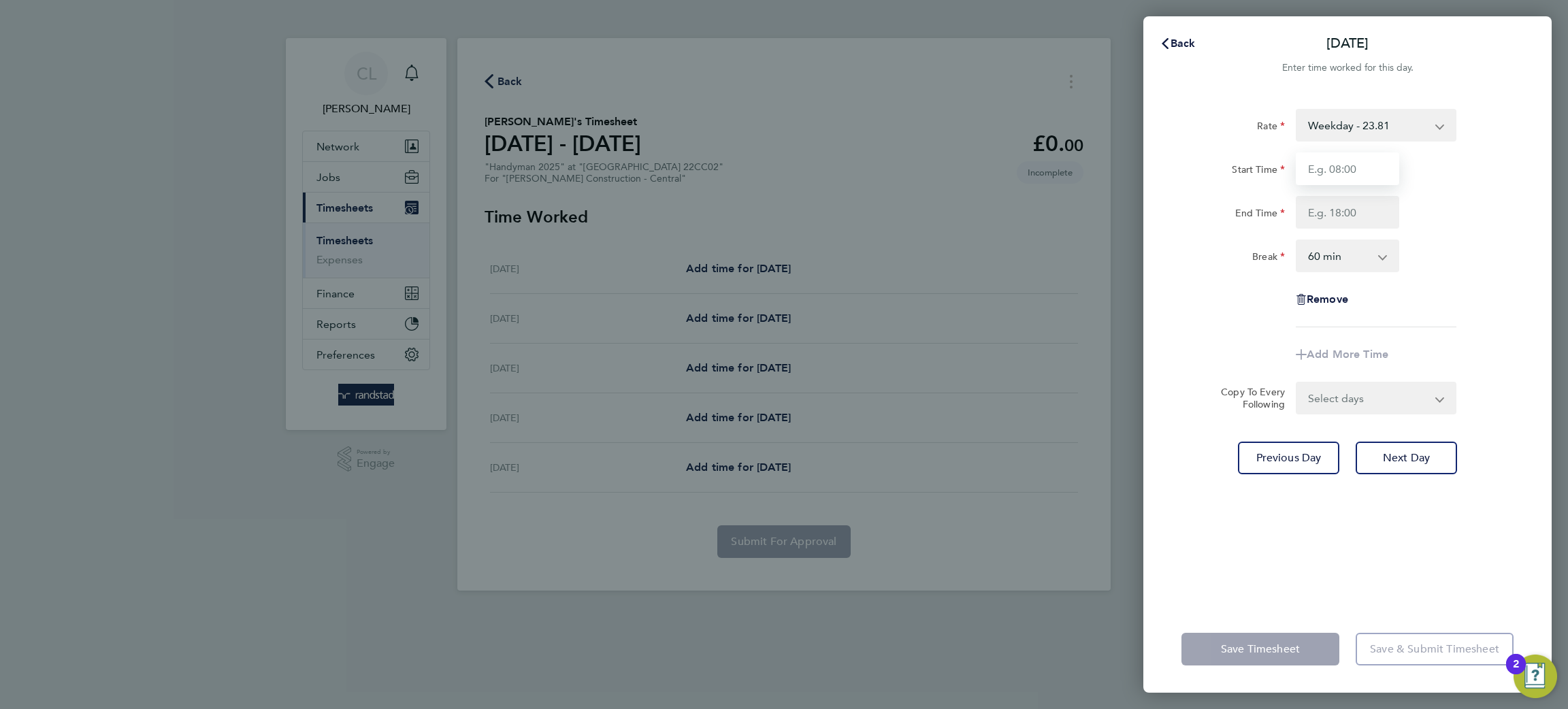
click at [1323, 174] on input "Start Time" at bounding box center [1347, 168] width 103 height 32
click at [1346, 212] on input "End Time" at bounding box center [1347, 212] width 103 height 32
type input "07:00"
click at [1362, 256] on select "0 min 15 min 30 min 45 min 60 min 75 min 90 min" at bounding box center [1340, 256] width 84 height 30
type input "18:30"
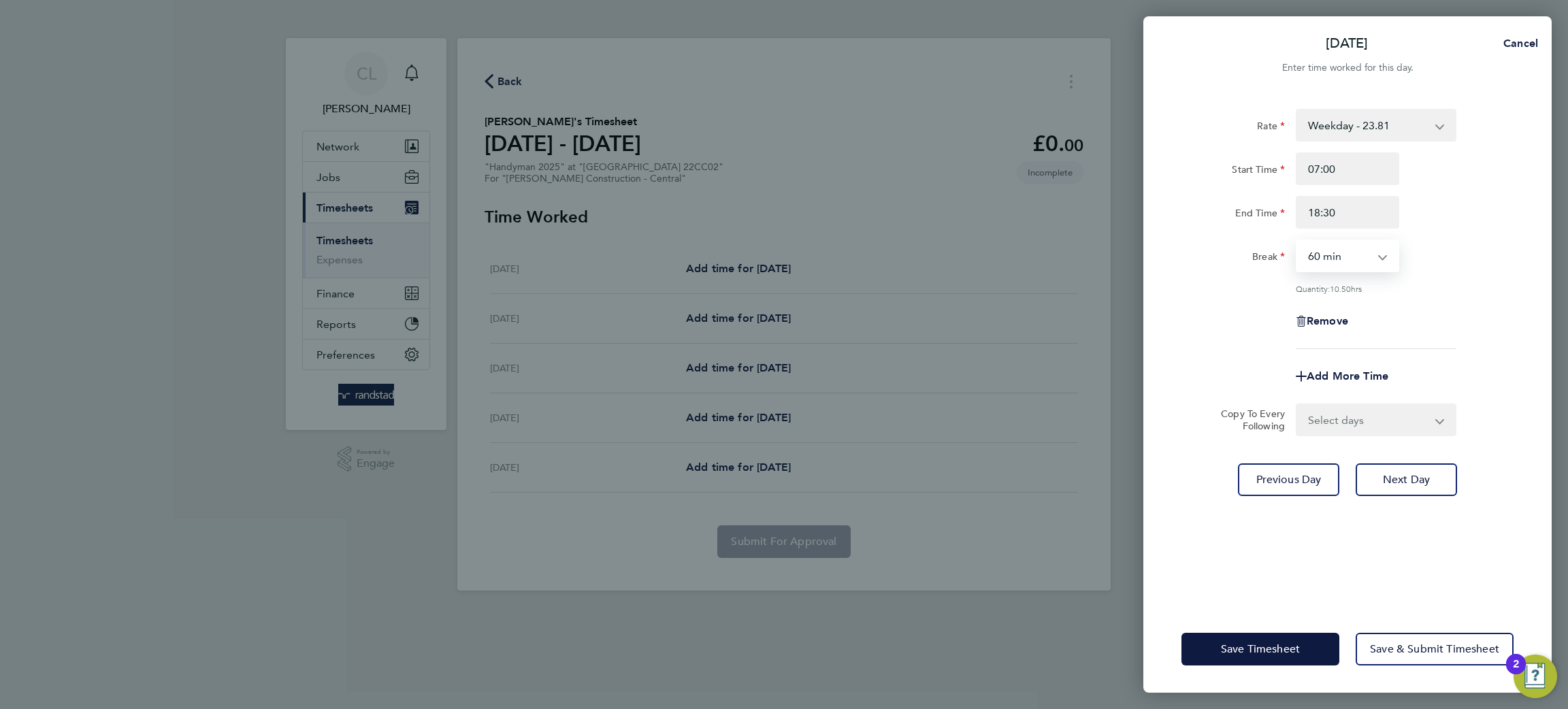
select select "30"
click at [1297, 241] on select "0 min 15 min 30 min 45 min 60 min 75 min 90 min" at bounding box center [1340, 256] width 84 height 30
click at [1397, 414] on select "Select days Day [DATE] [DATE] [DATE]" at bounding box center [1369, 420] width 143 height 30
select select "DAY"
click at [1297, 405] on select "Select days Day [DATE] [DATE] [DATE]" at bounding box center [1369, 420] width 143 height 30
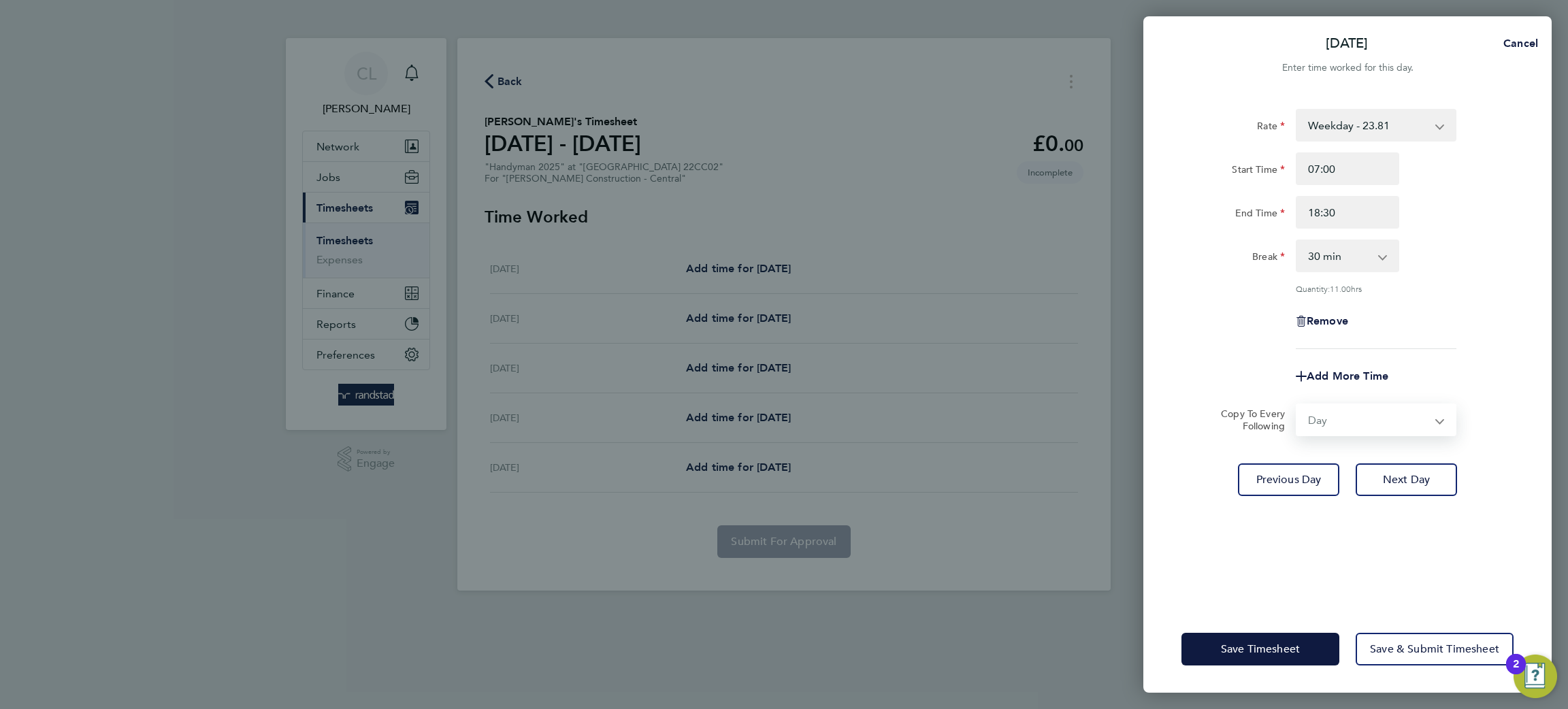
select select "[DATE]"
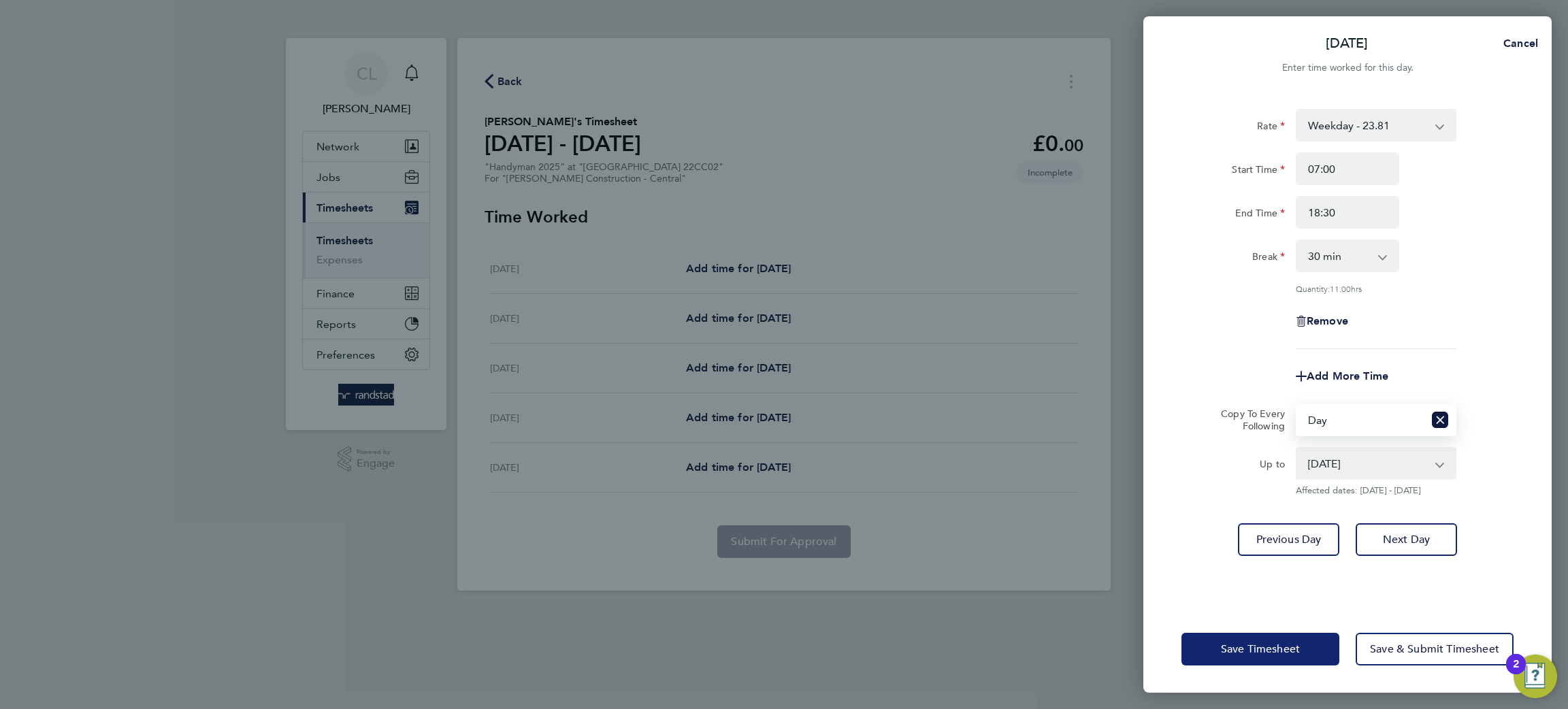
click at [1279, 634] on button "Save Timesheet" at bounding box center [1261, 649] width 158 height 32
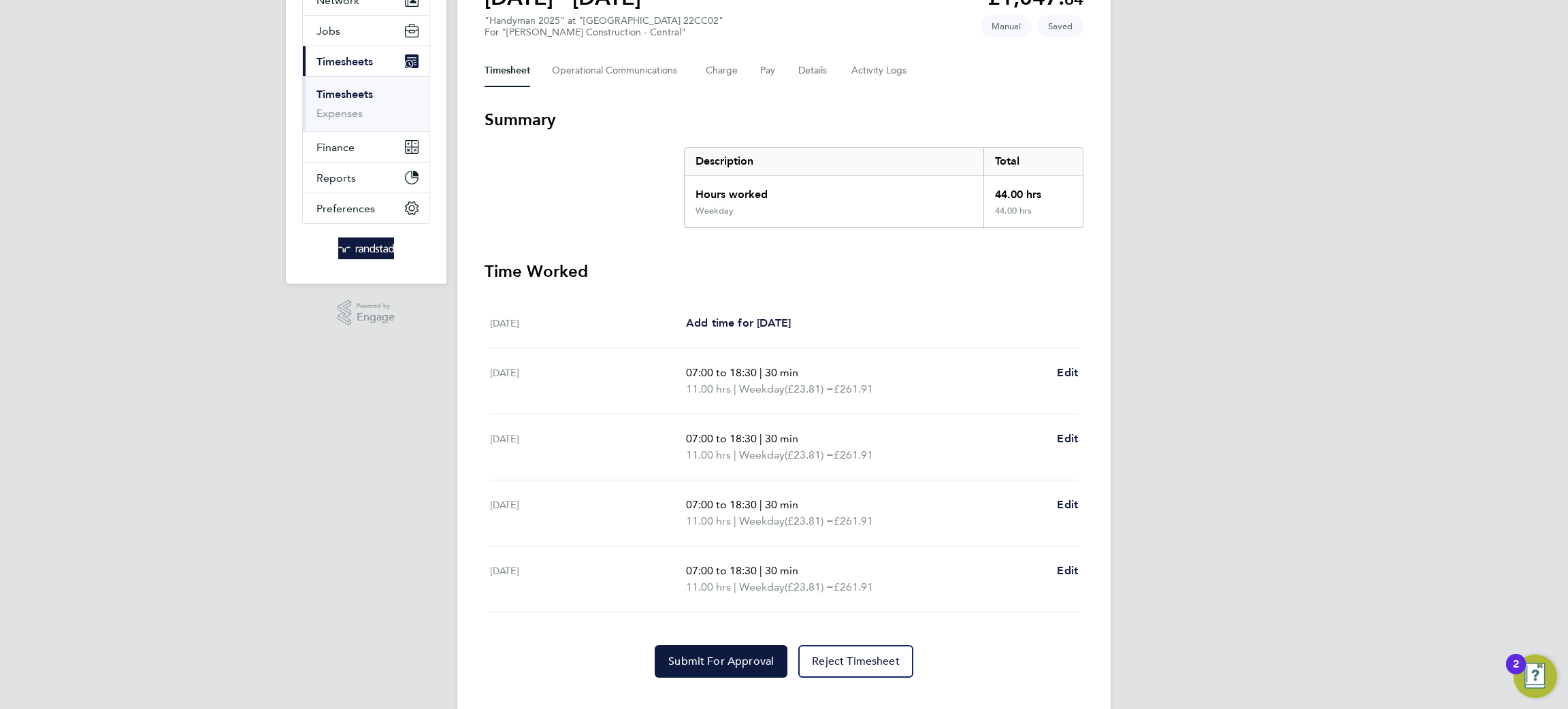
scroll to position [148, 0]
click at [705, 669] on button "Submit For Approval" at bounding box center [721, 659] width 133 height 32
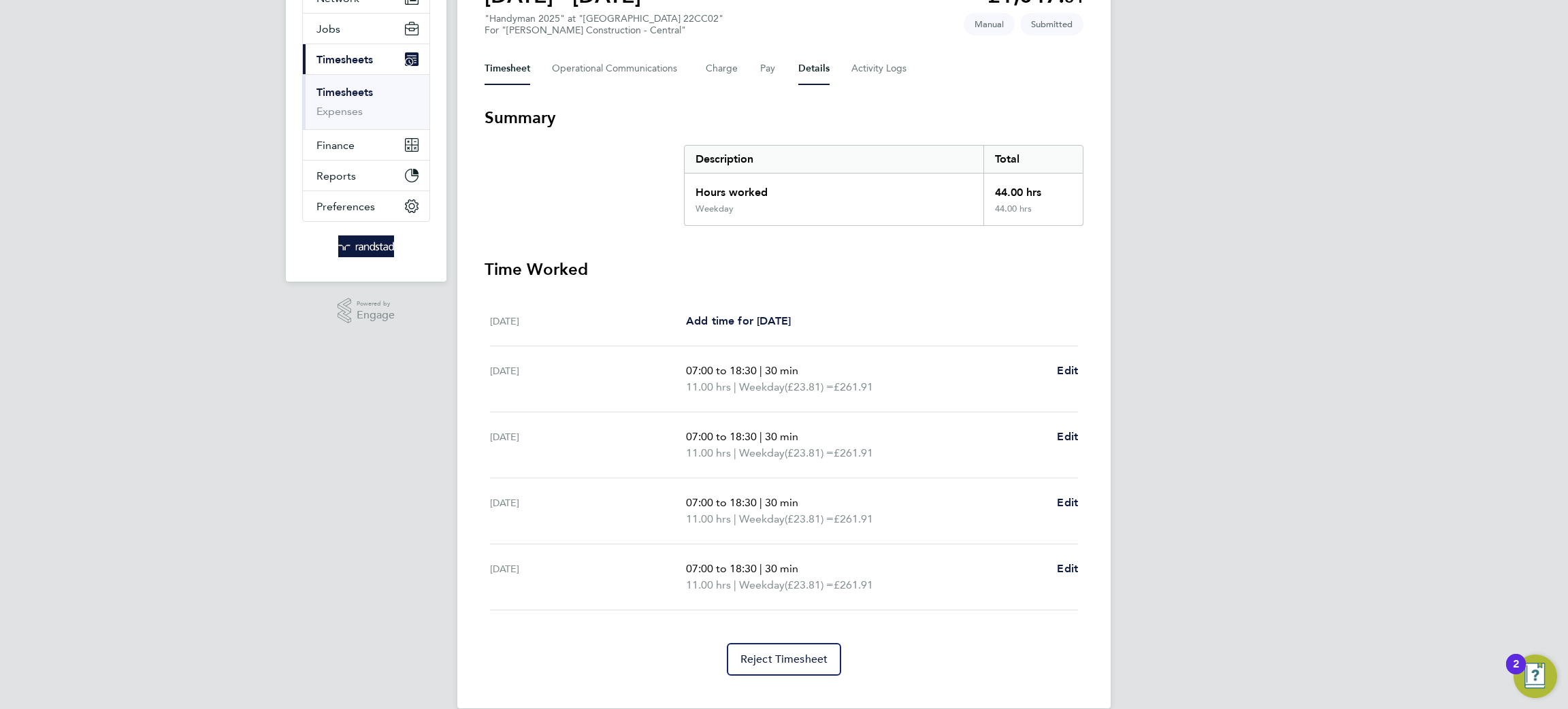
click at [818, 80] on button "Details" at bounding box center [815, 69] width 32 height 32
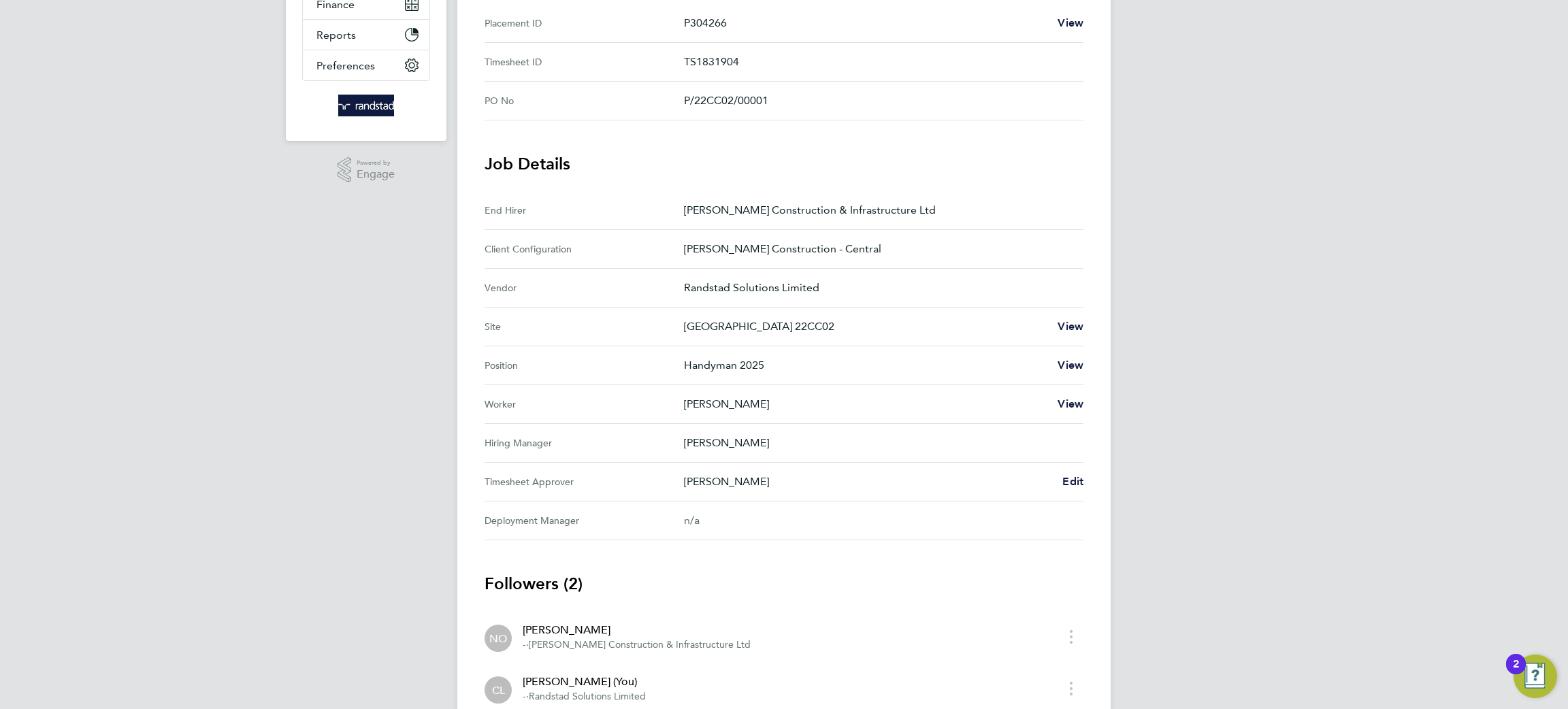
scroll to position [291, 0]
click at [1080, 22] on span "View" at bounding box center [1071, 21] width 26 height 13
